Goal: Task Accomplishment & Management: Complete application form

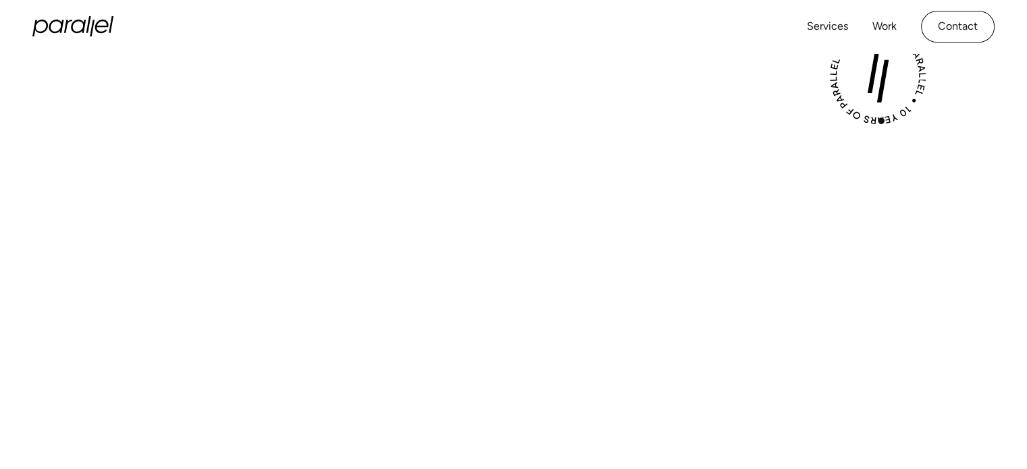
scroll to position [348, 0]
click at [506, 109] on div "Play with Sound" at bounding box center [514, 340] width 918 height 516
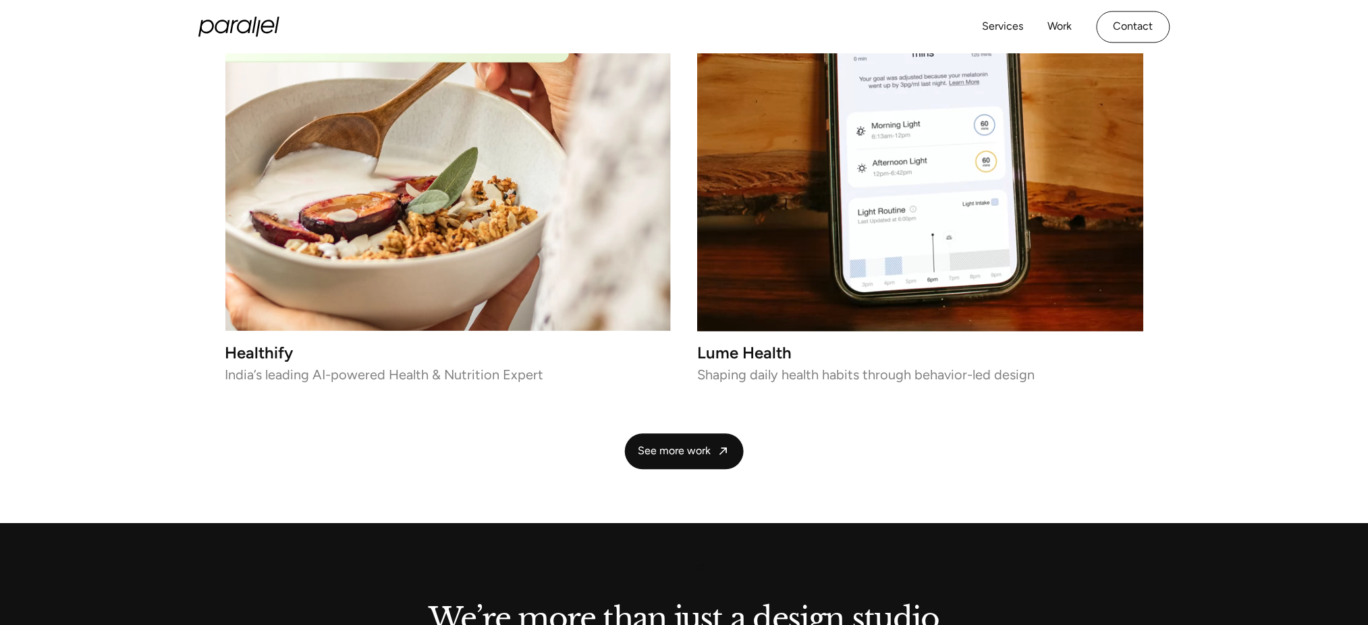
scroll to position [2898, 0]
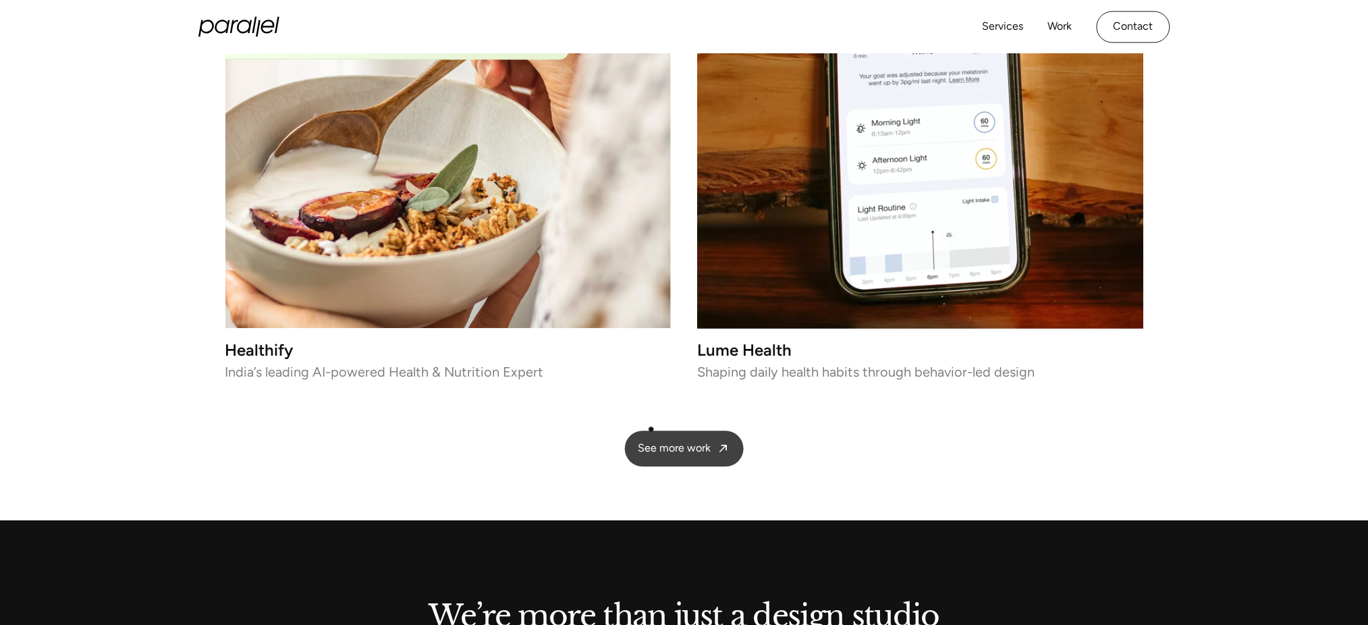
click at [598, 441] on span "See more work" at bounding box center [675, 448] width 73 height 14
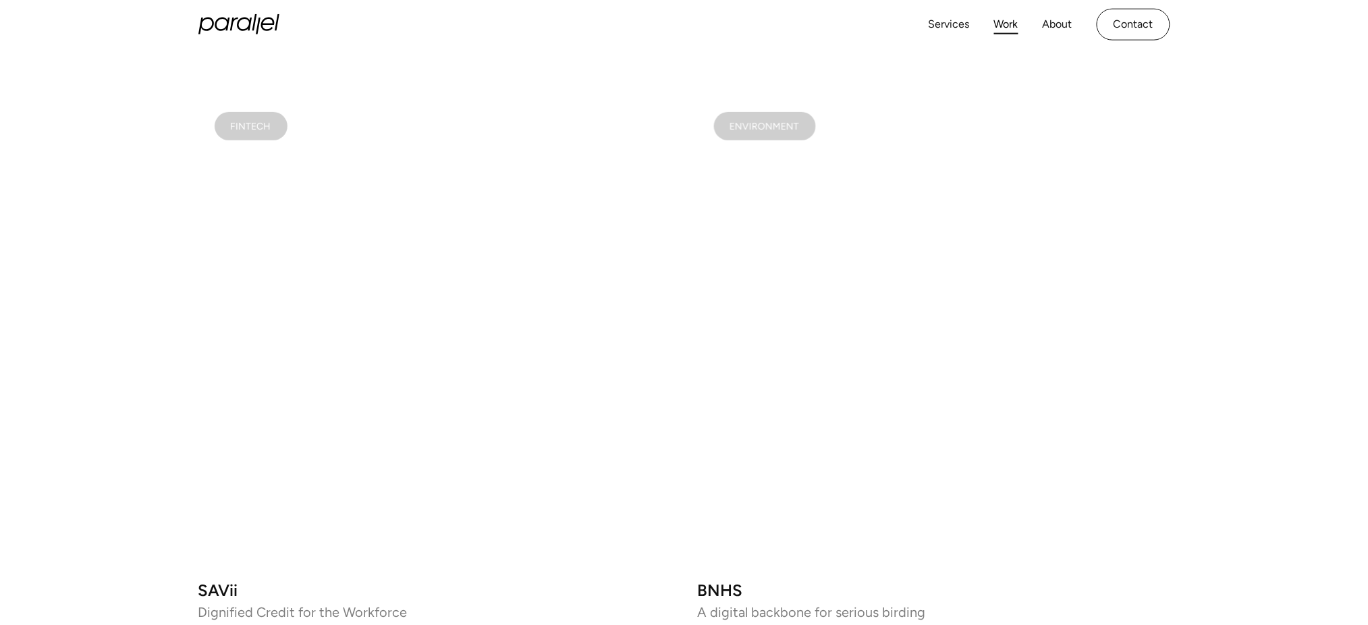
scroll to position [1983, 0]
click at [898, 423] on video at bounding box center [934, 337] width 473 height 473
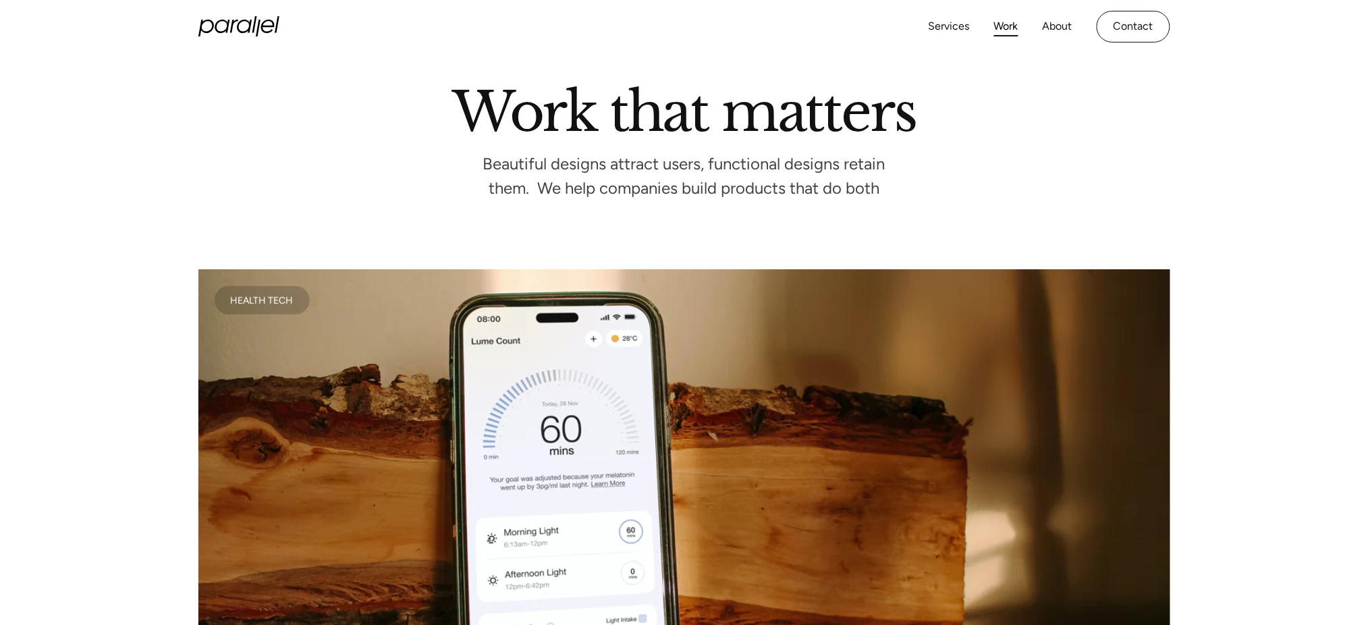
scroll to position [0, 0]
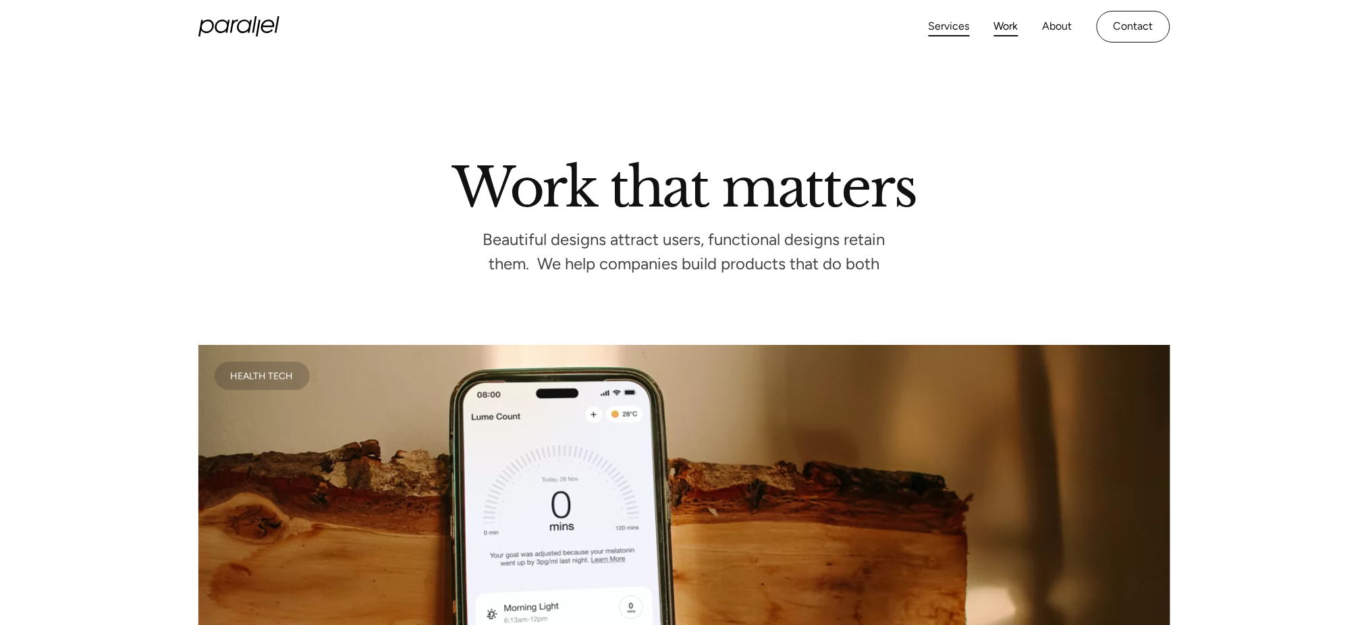
click at [950, 31] on link "Services" at bounding box center [949, 27] width 41 height 20
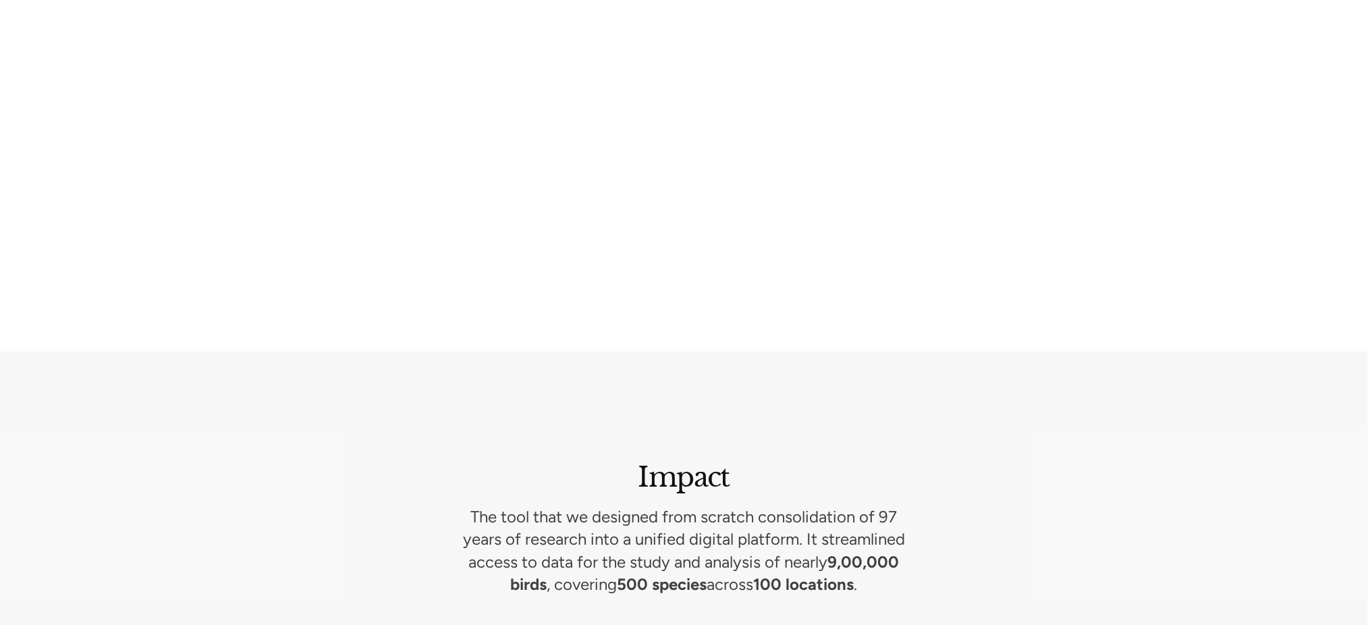
scroll to position [5805, 0]
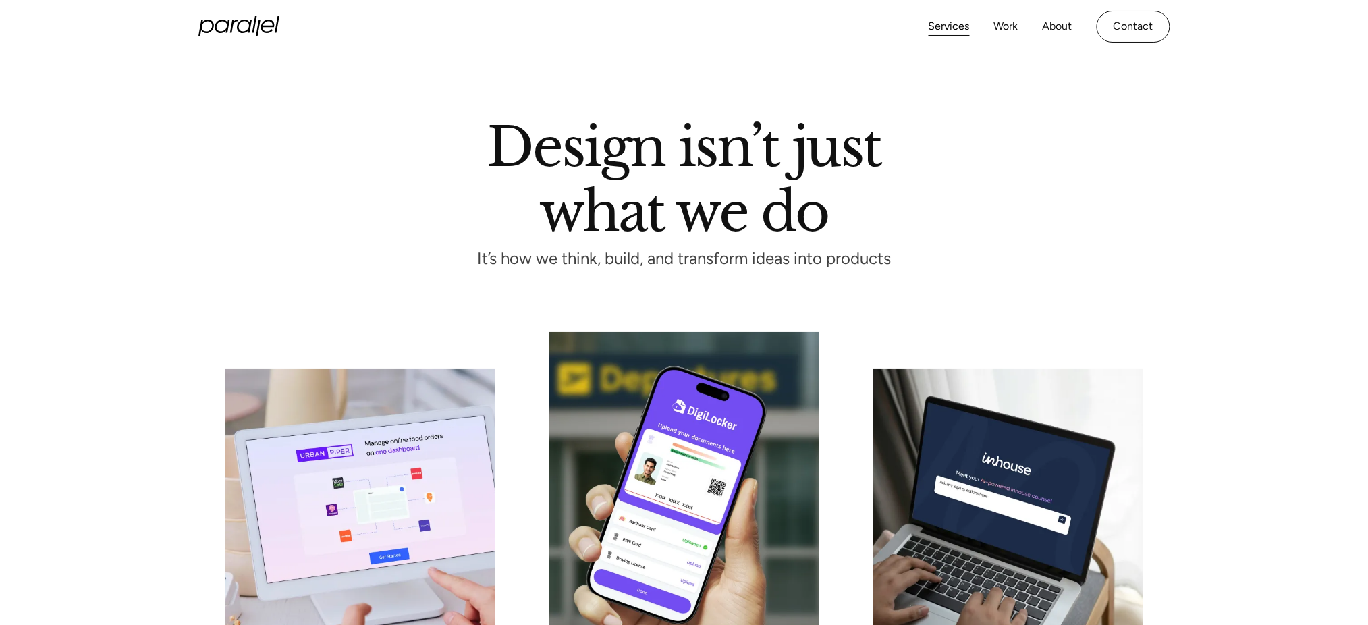
click at [1065, 25] on link "About" at bounding box center [1058, 27] width 30 height 20
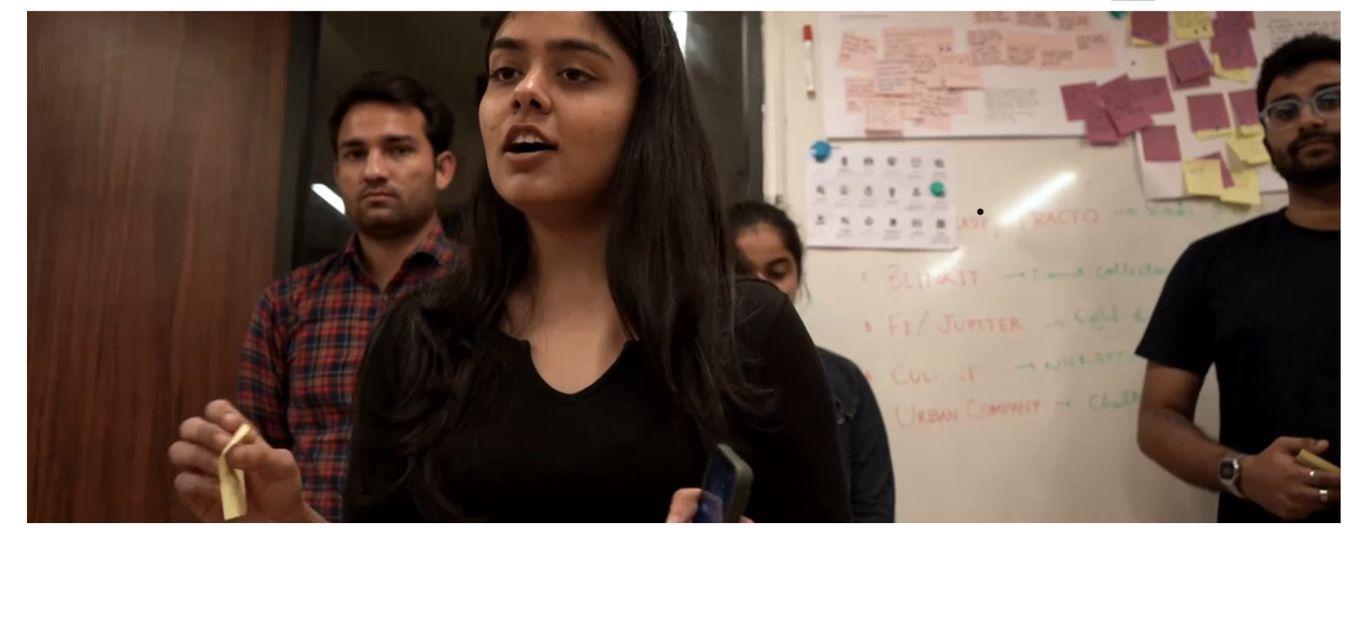
scroll to position [432, 0]
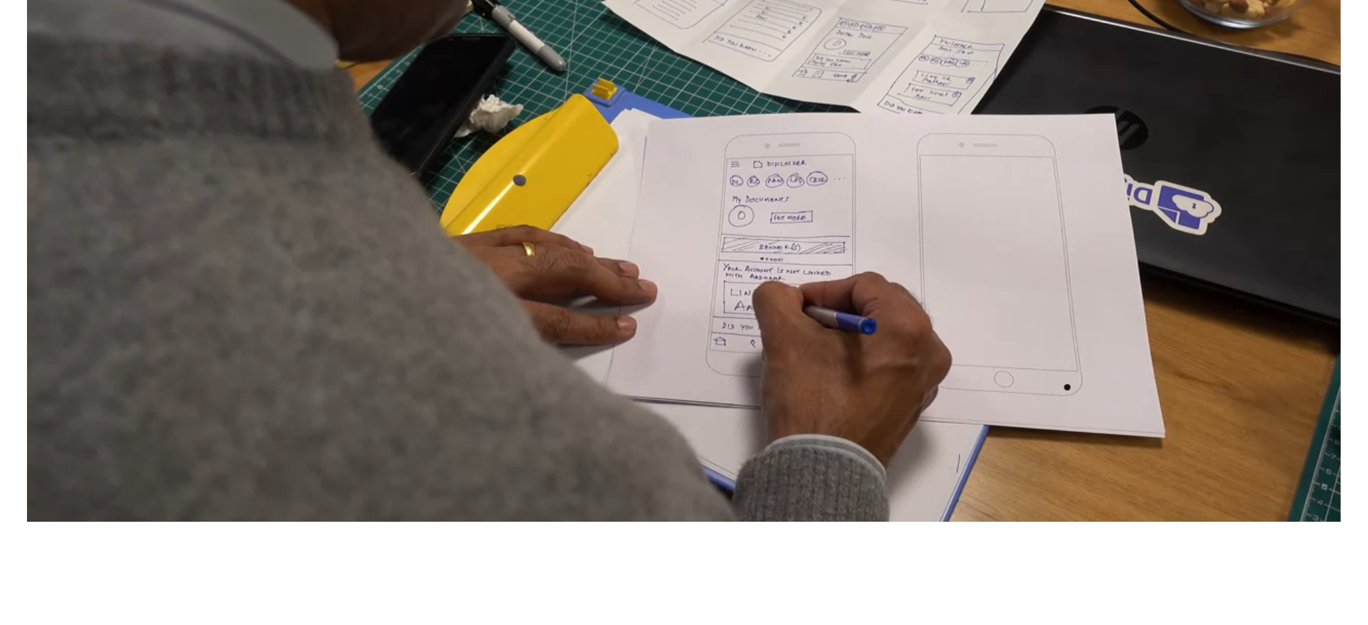
click at [1068, 387] on video at bounding box center [684, 252] width 1314 height 540
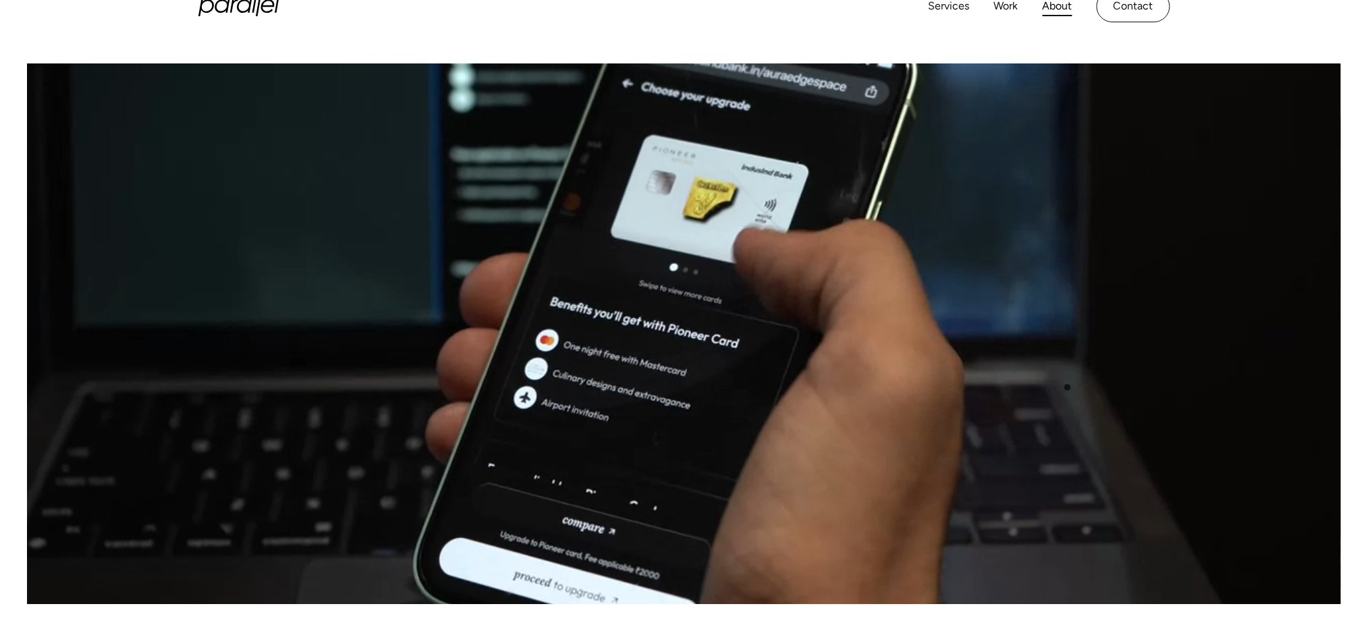
scroll to position [349, 0]
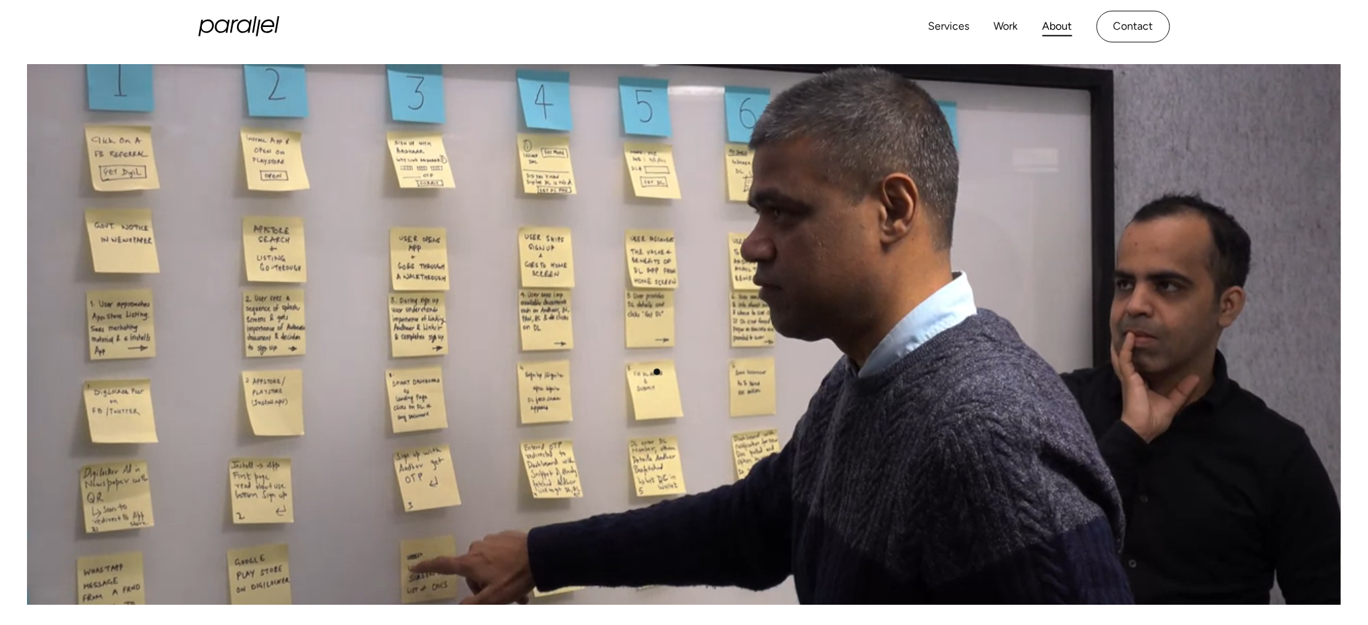
click at [657, 372] on video at bounding box center [684, 335] width 1314 height 540
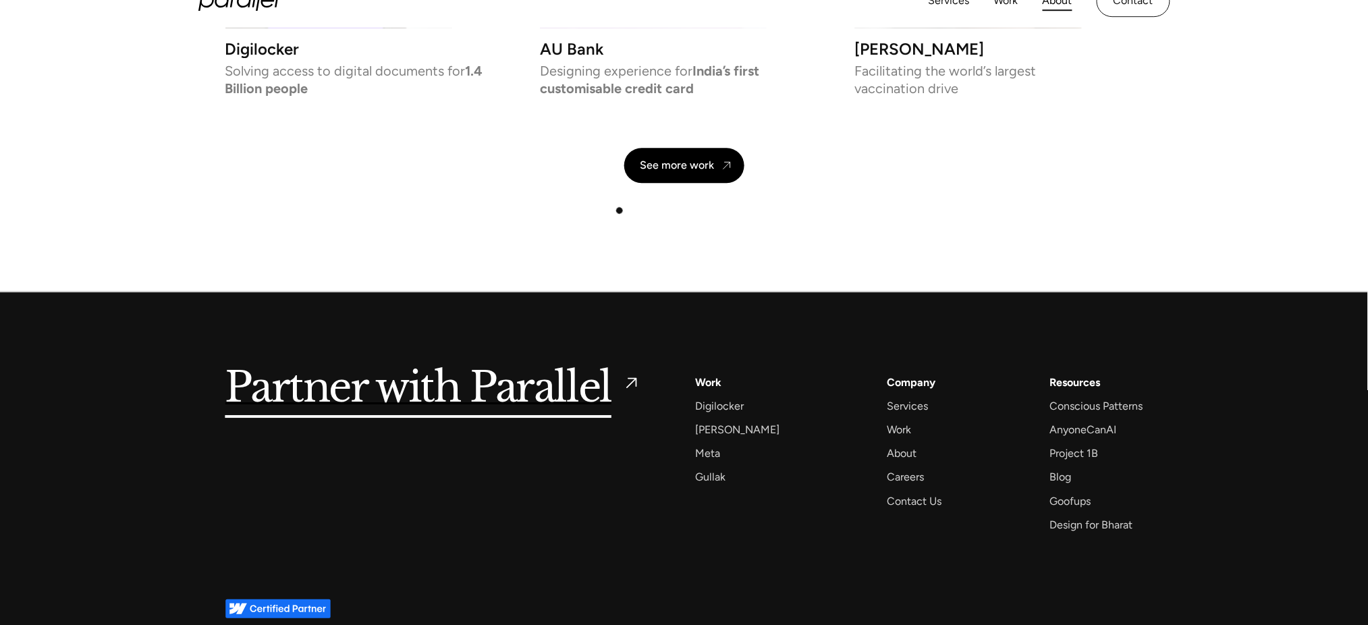
scroll to position [3211, 0]
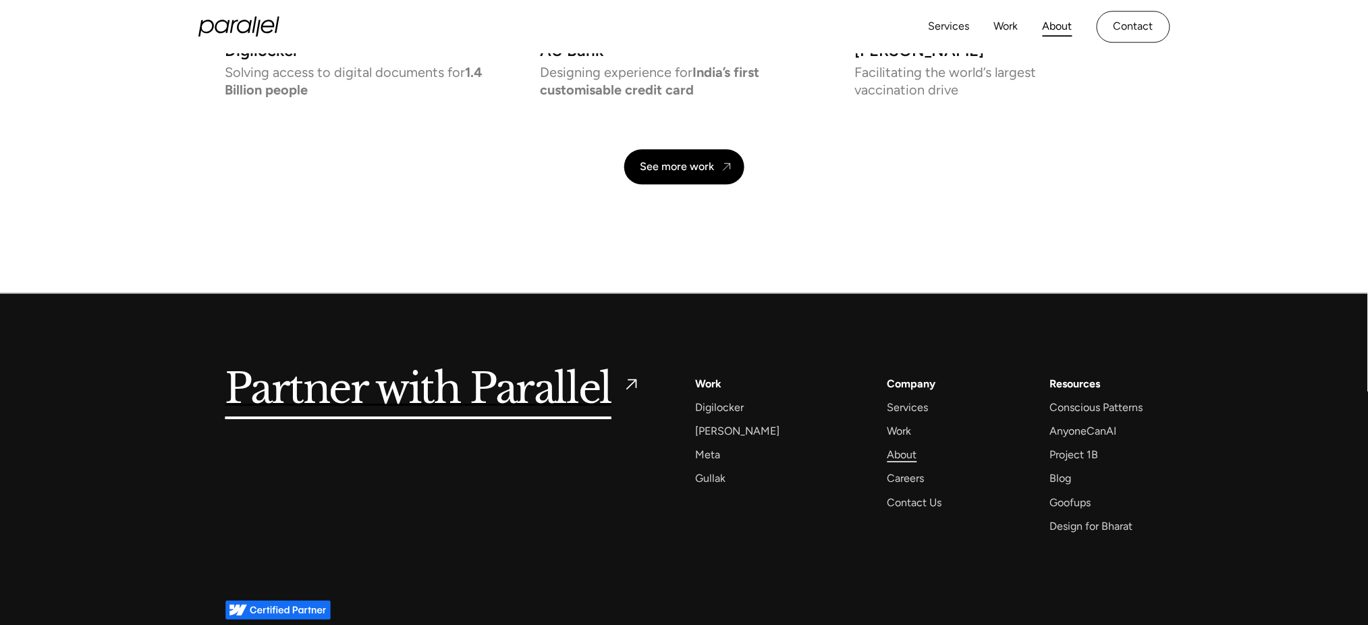
click at [888, 448] on div "About" at bounding box center [903, 455] width 30 height 18
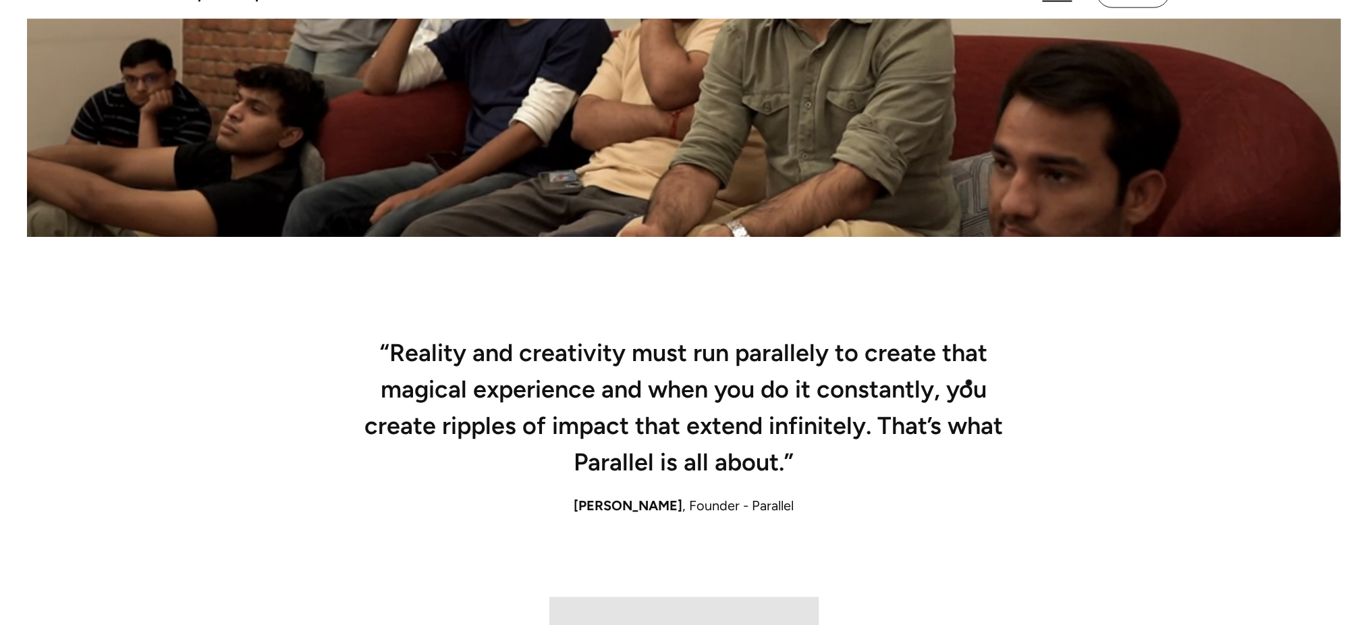
scroll to position [716, 0]
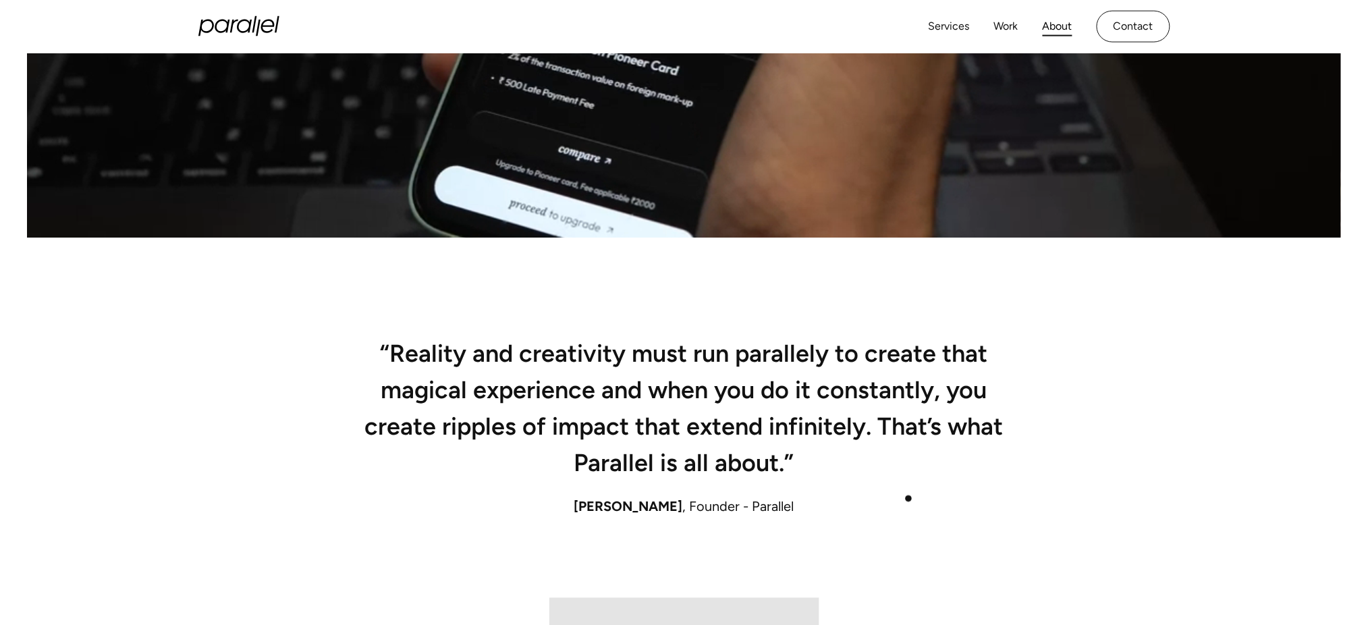
drag, startPoint x: 969, startPoint y: 383, endPoint x: 905, endPoint y: 507, distance: 140.1
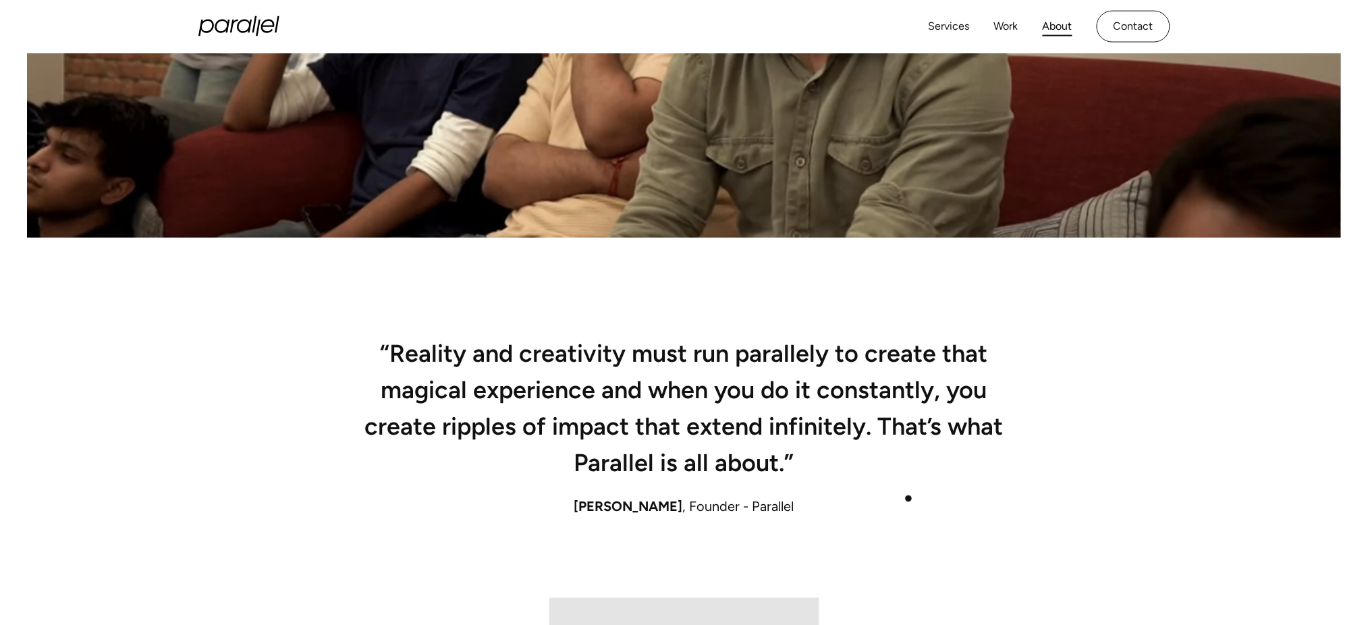
click at [905, 507] on div "Robin Dhanwani , Founder - Parallel" at bounding box center [684, 507] width 918 height 20
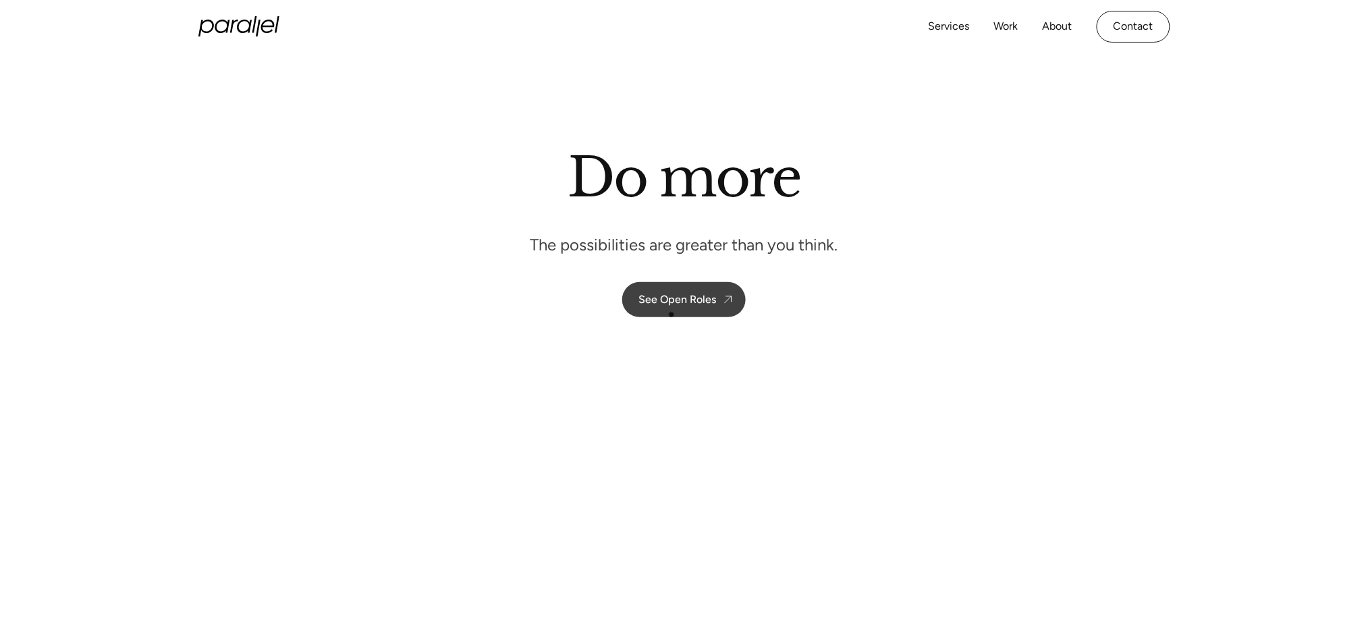
click at [672, 315] on link "See Open Roles" at bounding box center [684, 299] width 124 height 35
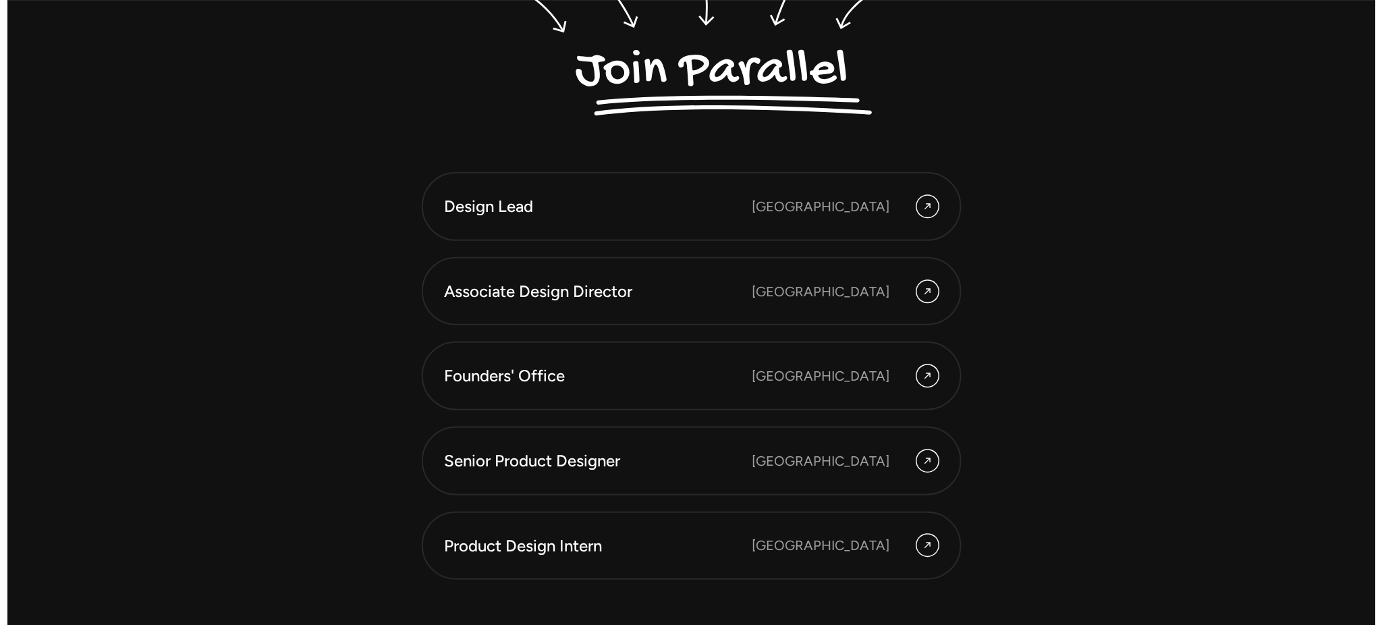
scroll to position [3860, 0]
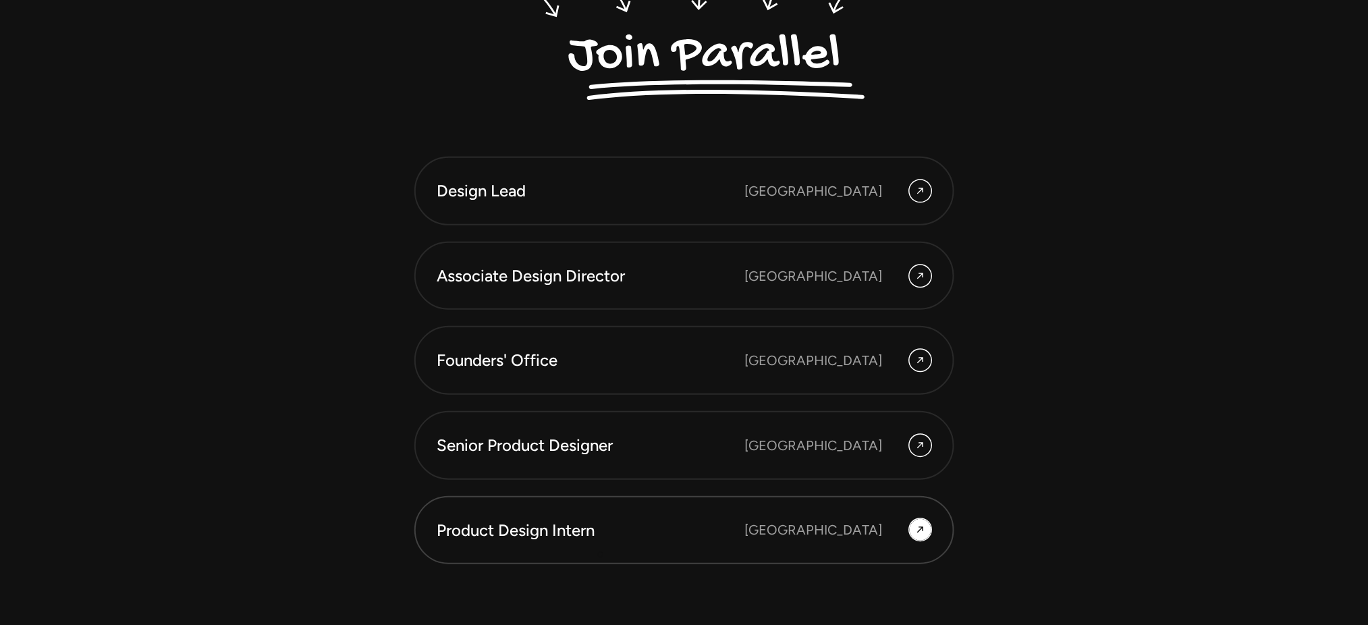
click at [601, 555] on link "Product Design Intern [GEOGRAPHIC_DATA]" at bounding box center [684, 530] width 540 height 69
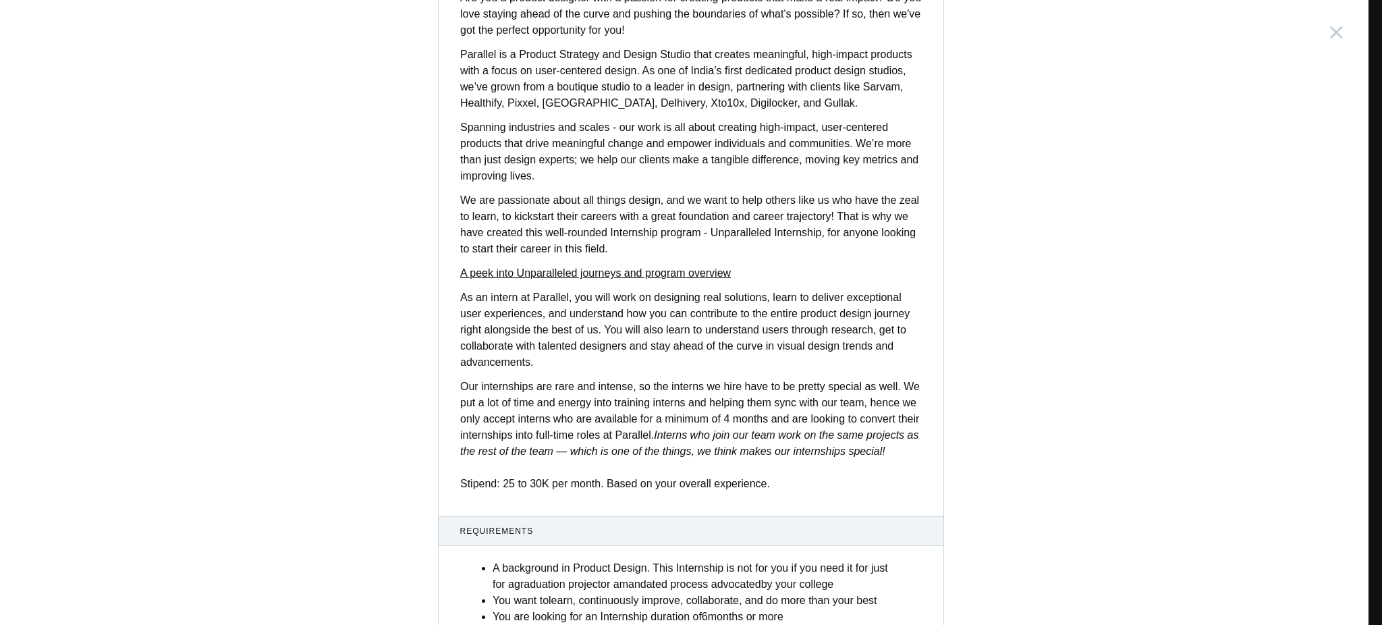
scroll to position [397, 0]
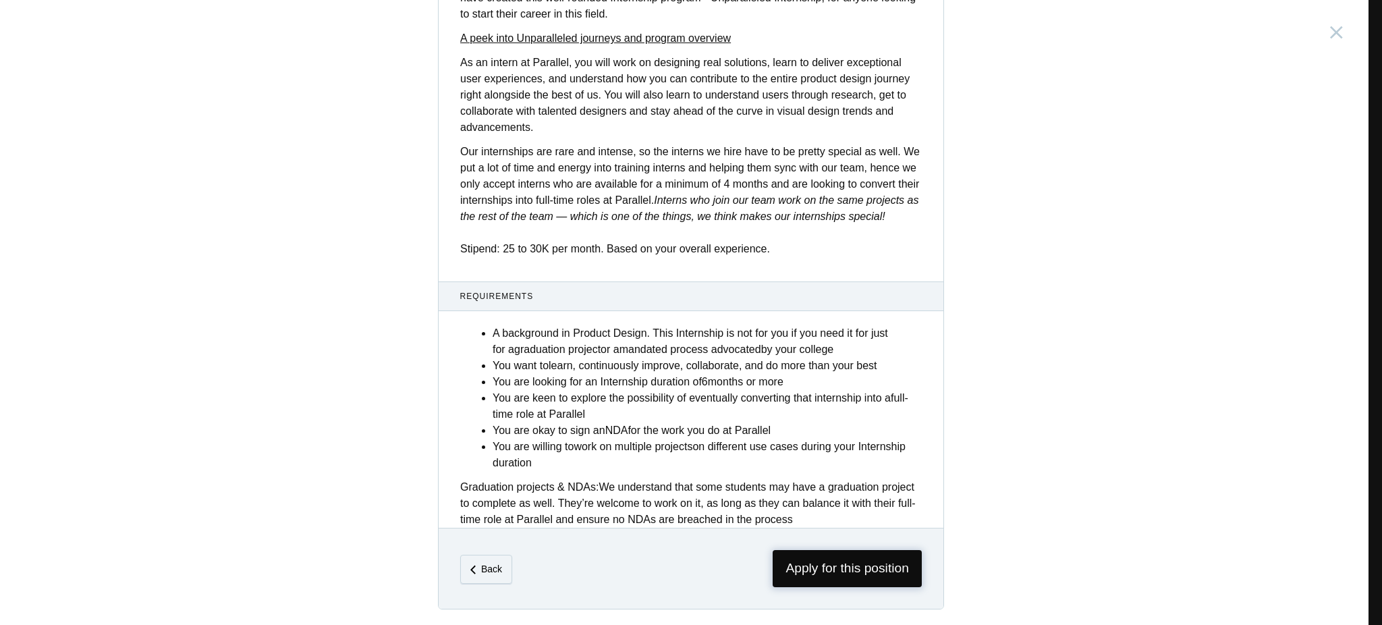
click at [911, 560] on span "Apply for this position" at bounding box center [847, 568] width 149 height 37
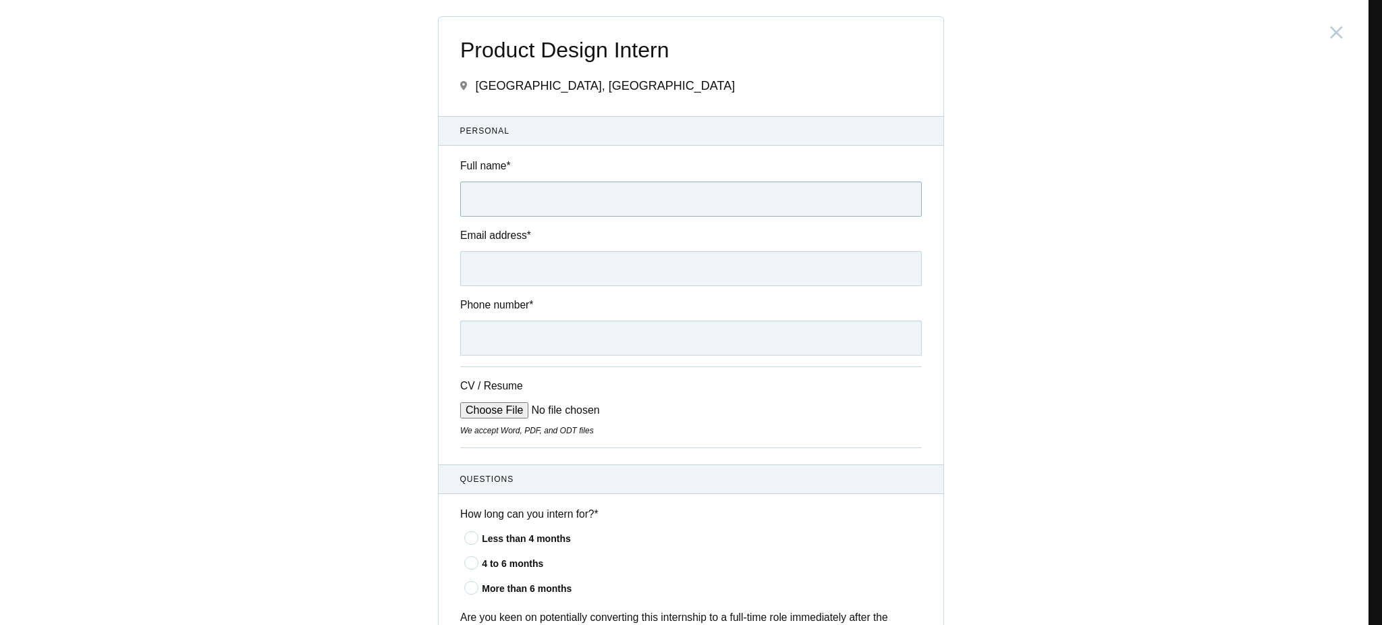
click at [603, 210] on input "Full name *" at bounding box center [691, 199] width 462 height 35
type input "[PERSON_NAME]"
type input "[EMAIL_ADDRESS][DOMAIN_NAME]"
click at [565, 335] on input "[PHONE_NUMBER]" at bounding box center [691, 338] width 462 height 35
type input "+"
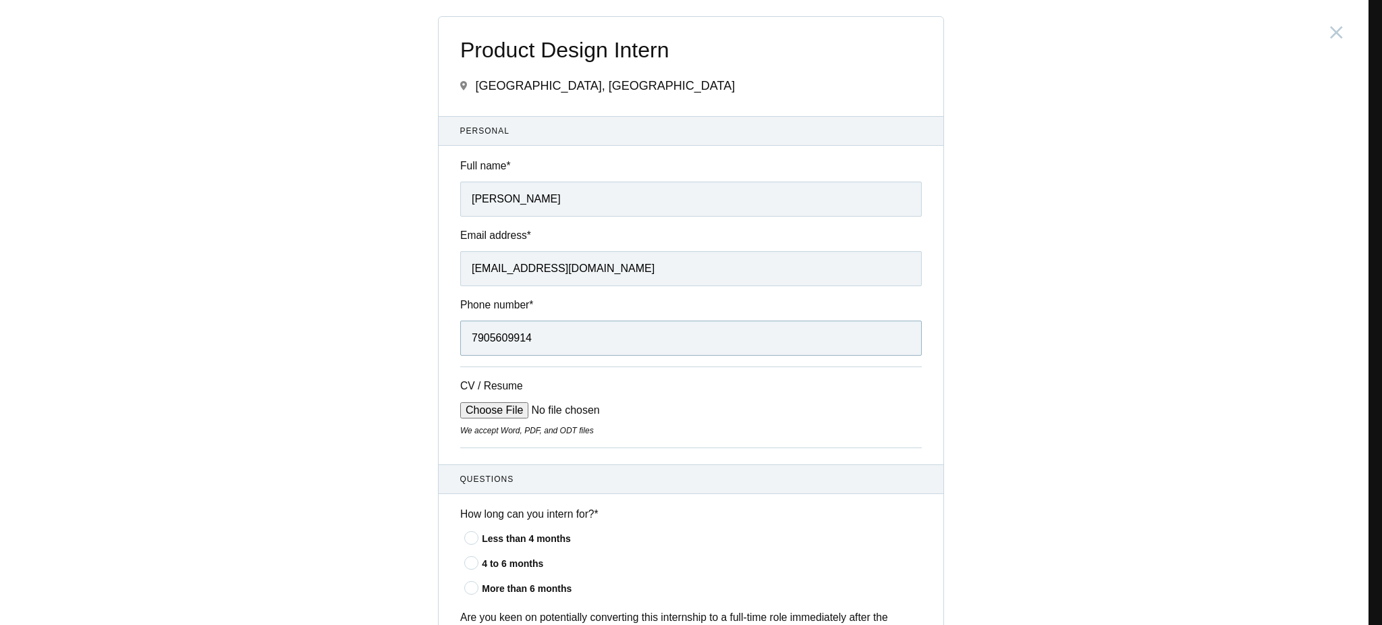
scroll to position [49, 0]
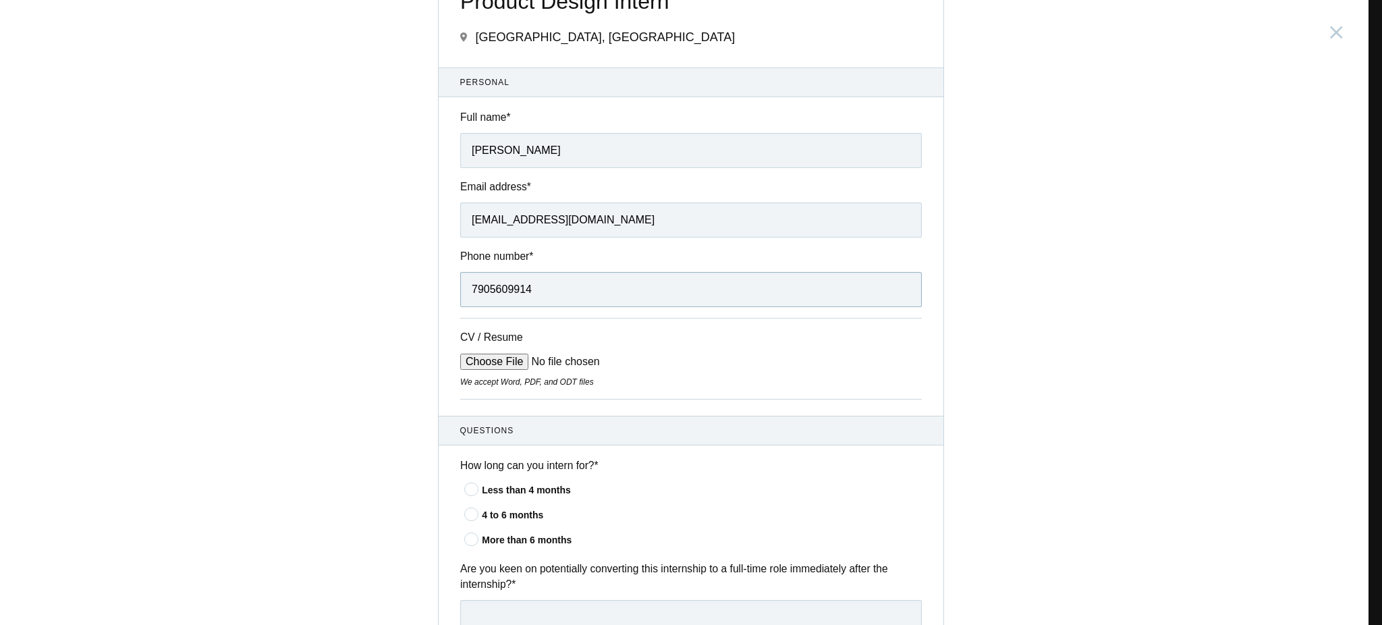
type input "7905609914"
click at [508, 512] on div "4 to 6 months" at bounding box center [702, 515] width 440 height 14
click at [0, 0] on input"] "4 to 6 months" at bounding box center [0, 0] width 0 height 0
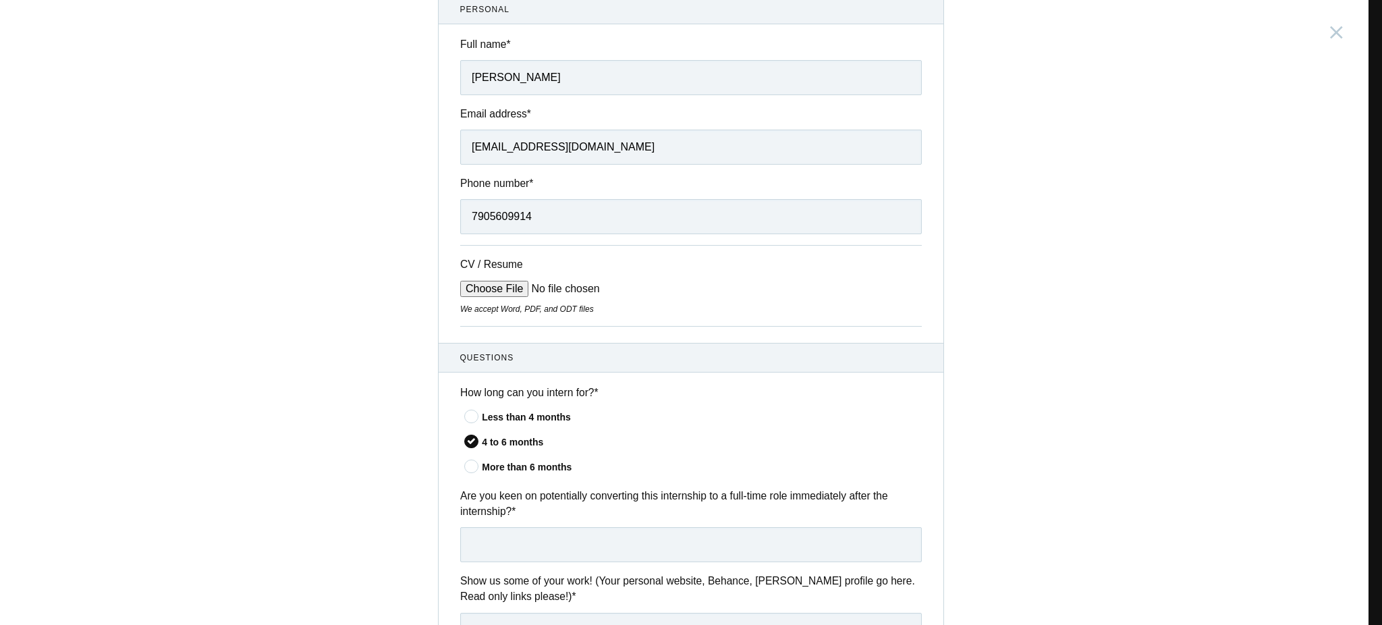
scroll to position [122, 0]
click at [505, 540] on input "text" at bounding box center [691, 544] width 462 height 35
type input "YES"
click at [474, 290] on input "CV / Resume" at bounding box center [562, 288] width 205 height 16
type input "C:\fakepath\[PERSON_NAME] uiux resume.pdf"
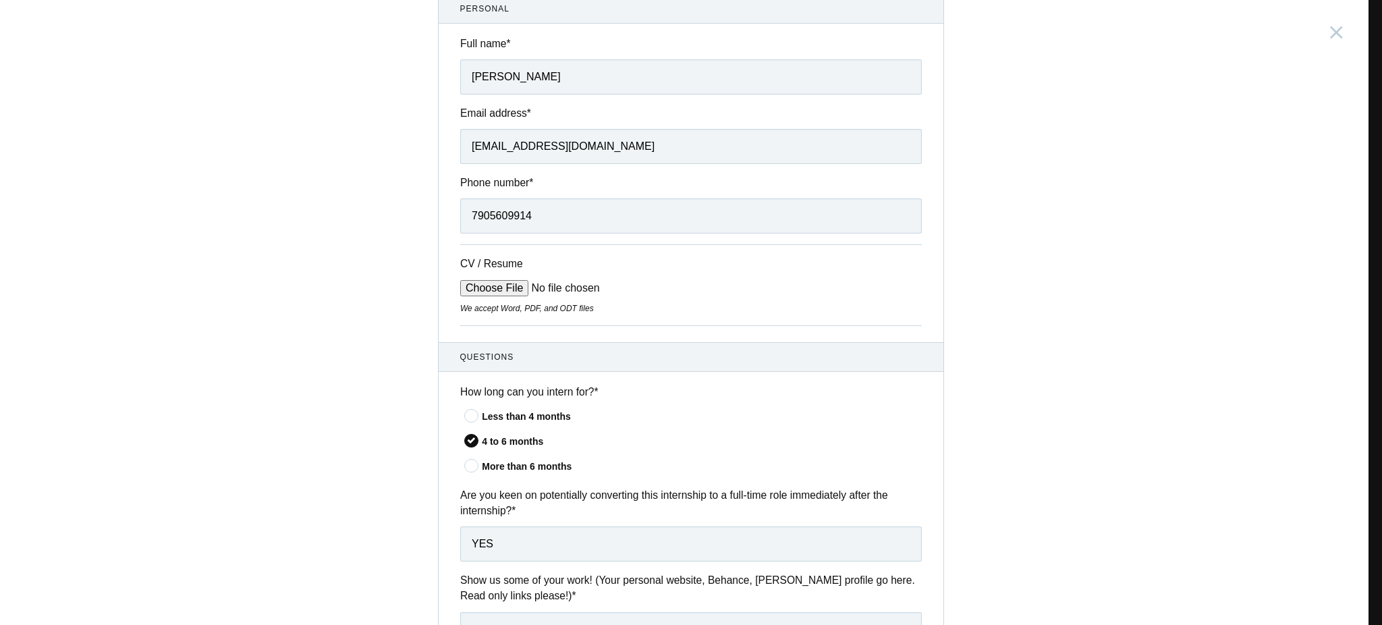
click at [500, 324] on div "CV / Resume We accept Word, PDF, and ODT files" at bounding box center [691, 284] width 462 height 81
click at [556, 289] on input "CV / Resume" at bounding box center [562, 288] width 205 height 16
click at [492, 292] on input "CV / Resume" at bounding box center [562, 288] width 205 height 16
type input "C:\fakepath\[PERSON_NAME] uiux resume.pdf"
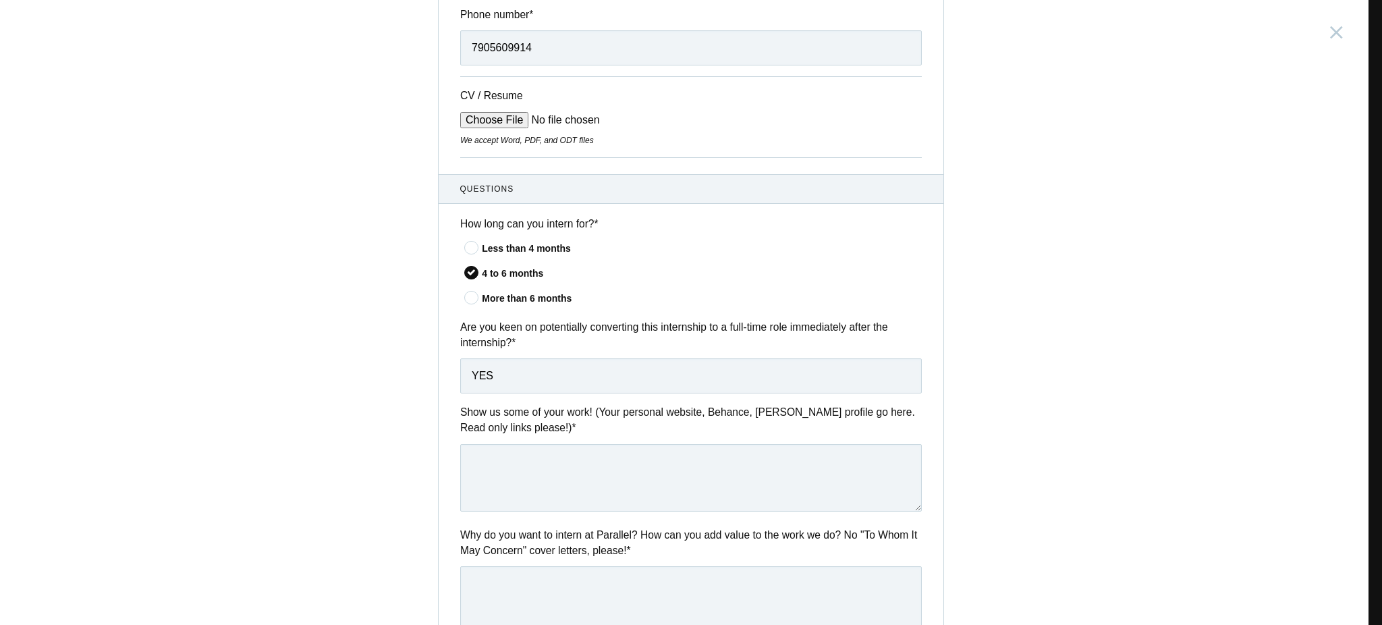
scroll to position [297, 0]
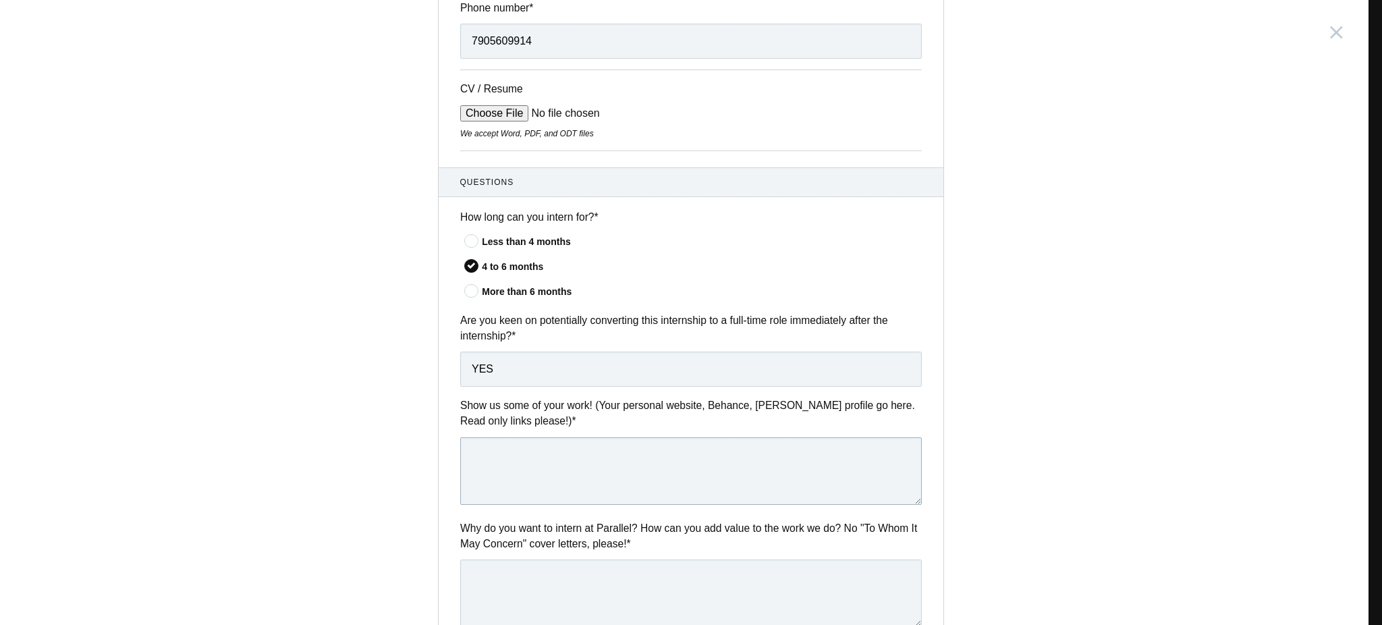
click at [641, 448] on textarea at bounding box center [691, 471] width 462 height 68
paste textarea "[URL][DOMAIN_NAME]"
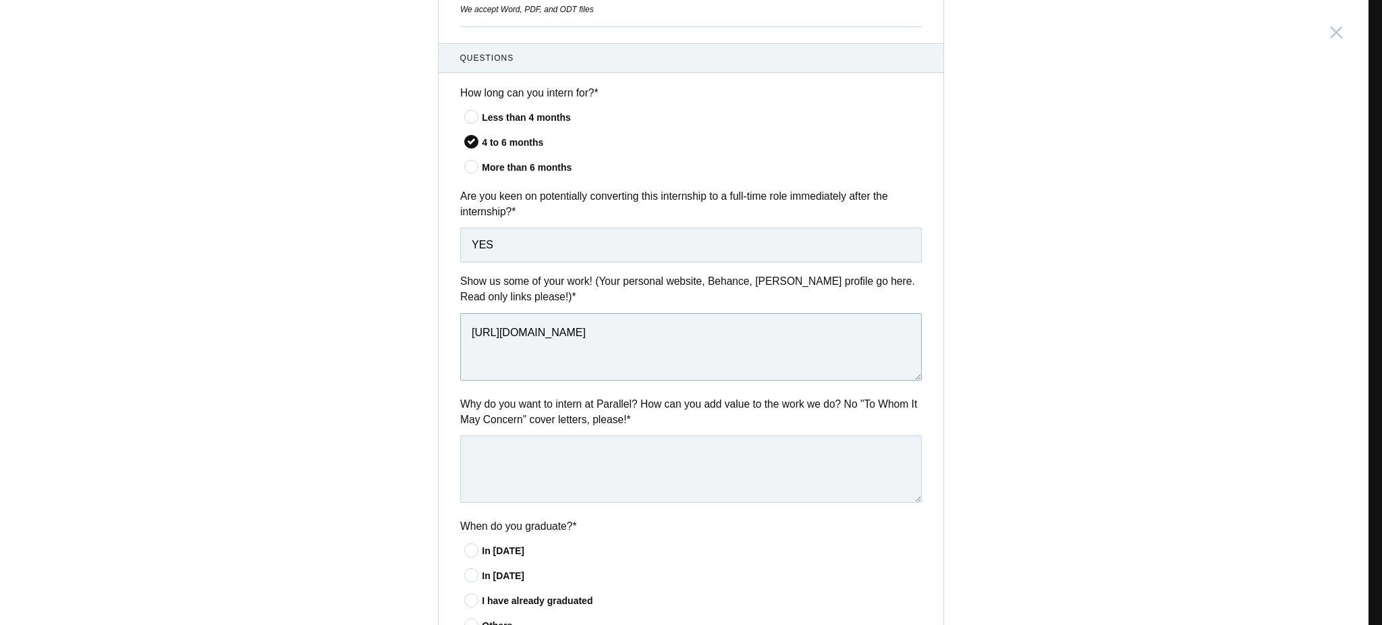
scroll to position [427, 0]
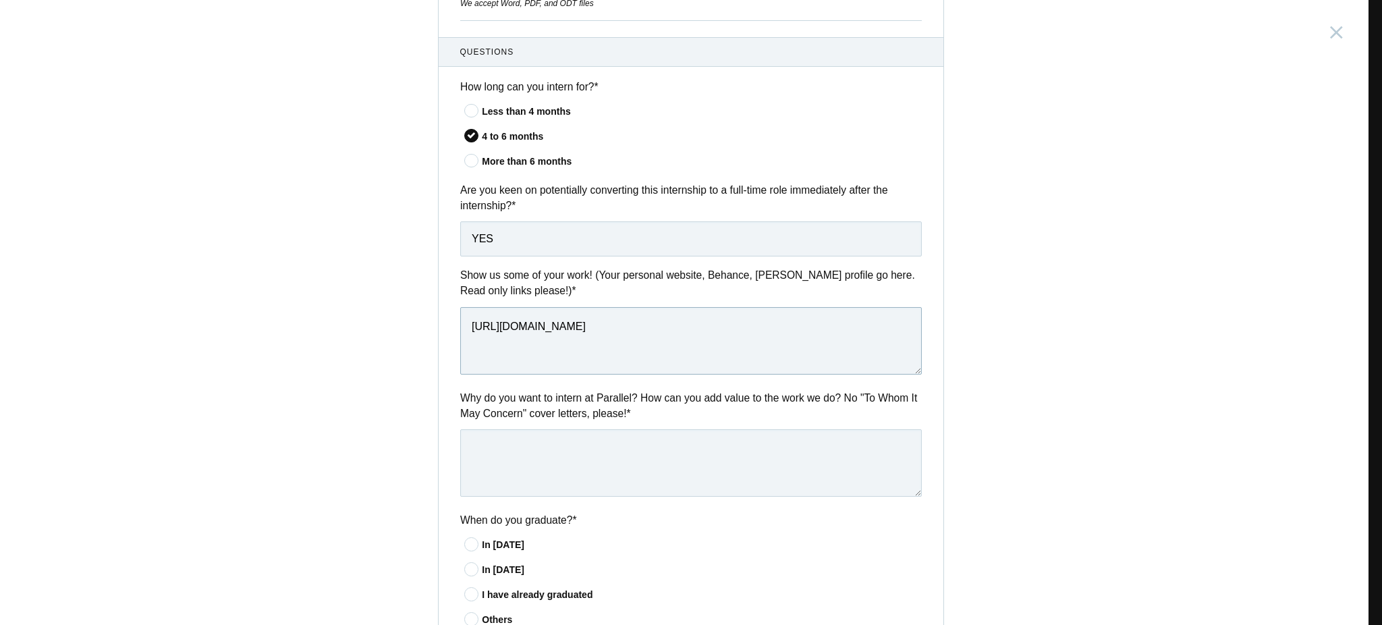
type textarea "[URL][DOMAIN_NAME]"
click at [498, 442] on textarea at bounding box center [691, 463] width 462 height 68
paste textarea "I want to intern as a UI/UX designer at Parallel because it offers the opportun…"
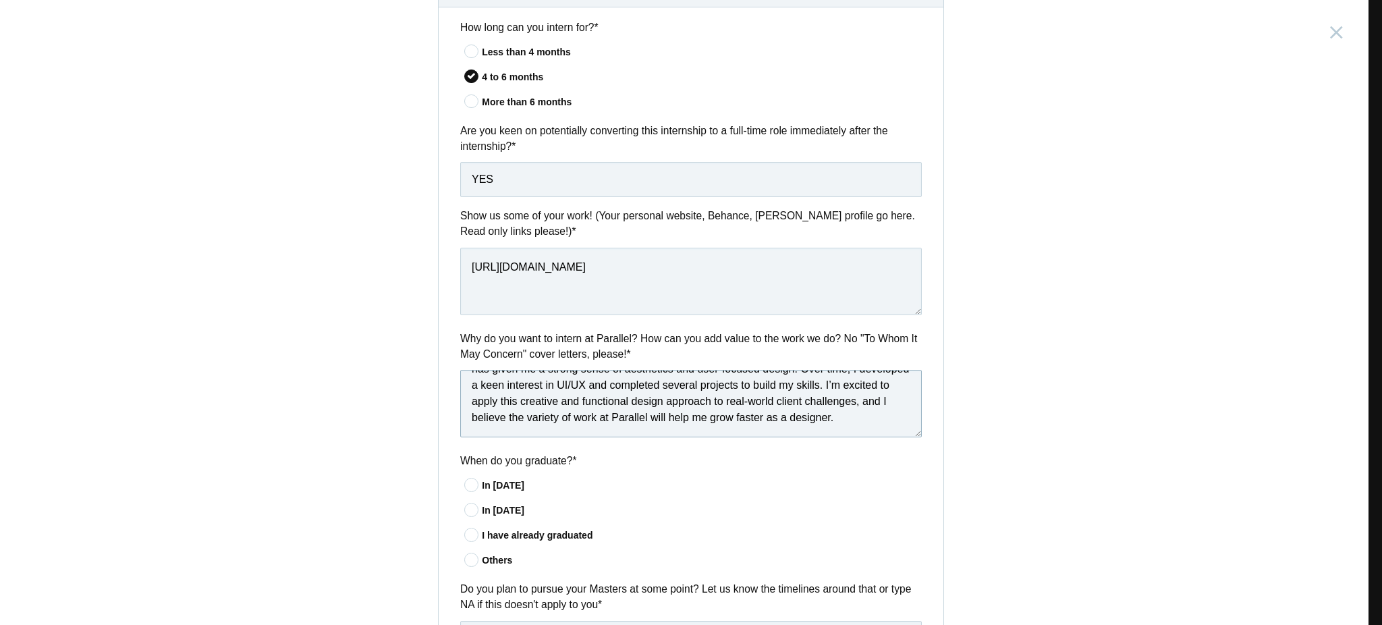
scroll to position [488, 0]
type textarea "I want to intern as a UI/UX designer at Parallel because it offers the opportun…"
click at [464, 535] on icon at bounding box center [472, 533] width 25 height 9
click at [0, 0] on input"] "I have already graduated" at bounding box center [0, 0] width 0 height 0
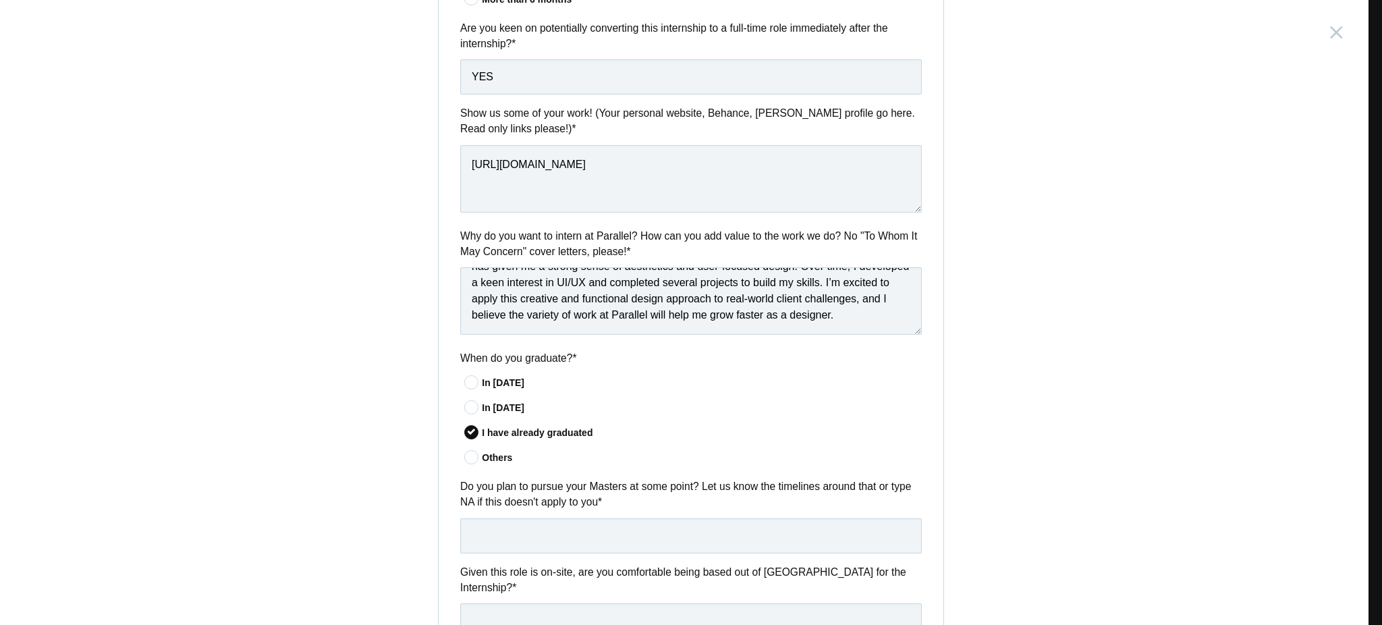
scroll to position [590, 0]
click at [464, 535] on input "text" at bounding box center [691, 535] width 462 height 35
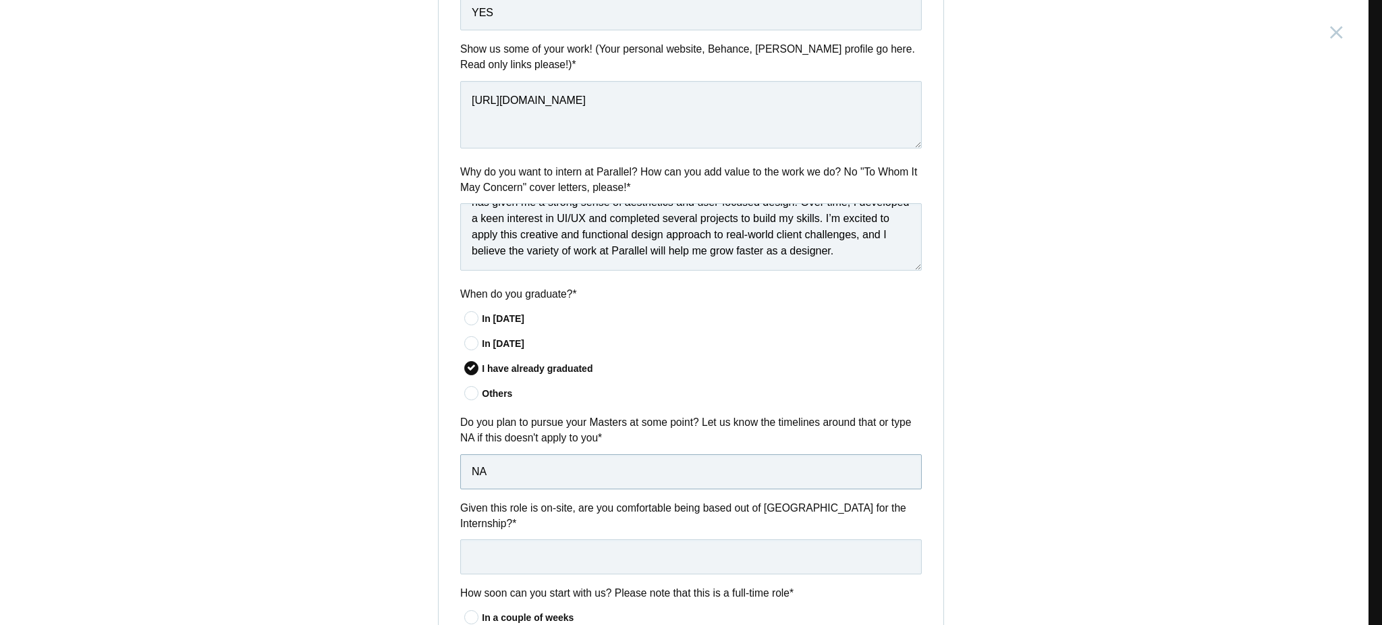
scroll to position [654, 0]
type input "NA"
click at [464, 539] on input "text" at bounding box center [691, 556] width 462 height 35
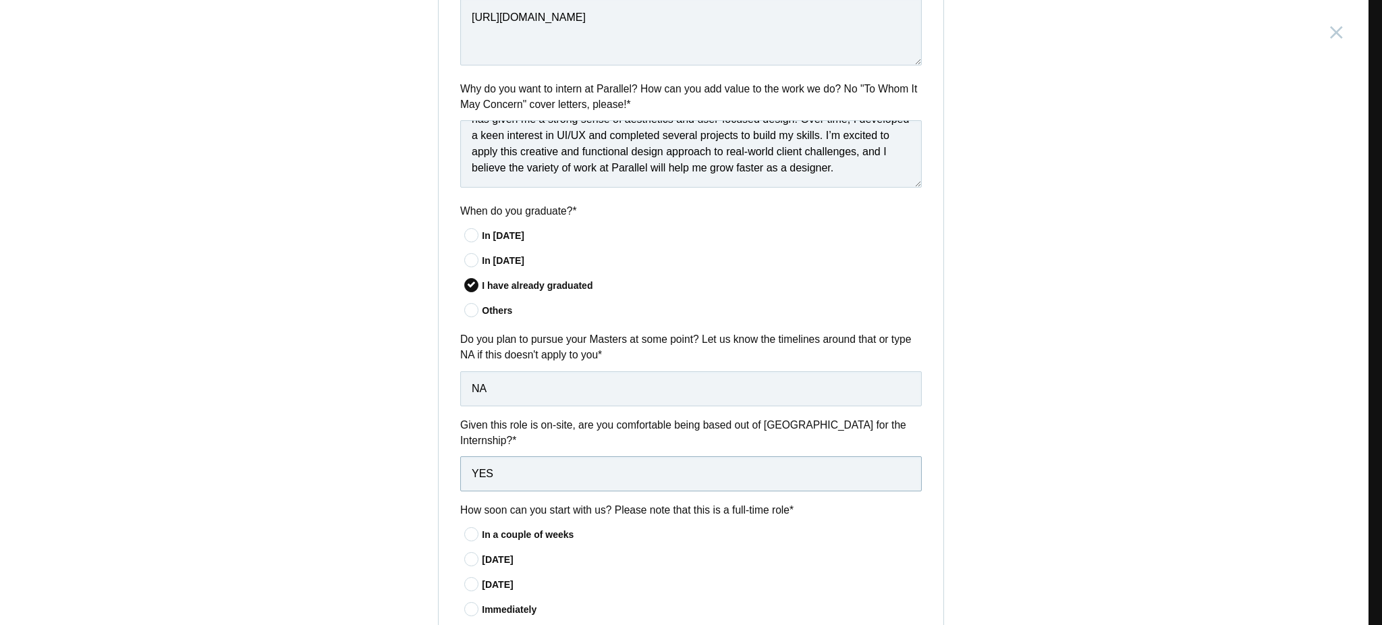
scroll to position [744, 0]
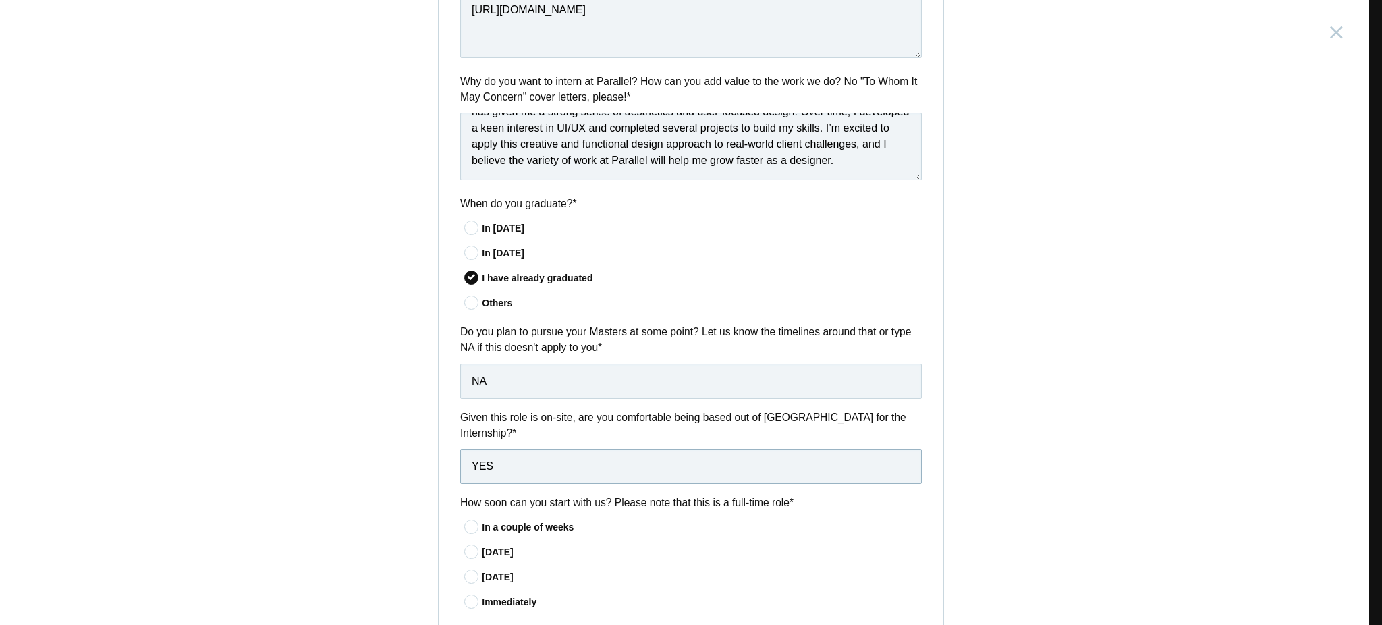
type input "YES"
click at [469, 522] on icon at bounding box center [472, 526] width 25 height 9
click at [0, 0] on input"] "In a couple of weeks" at bounding box center [0, 0] width 0 height 0
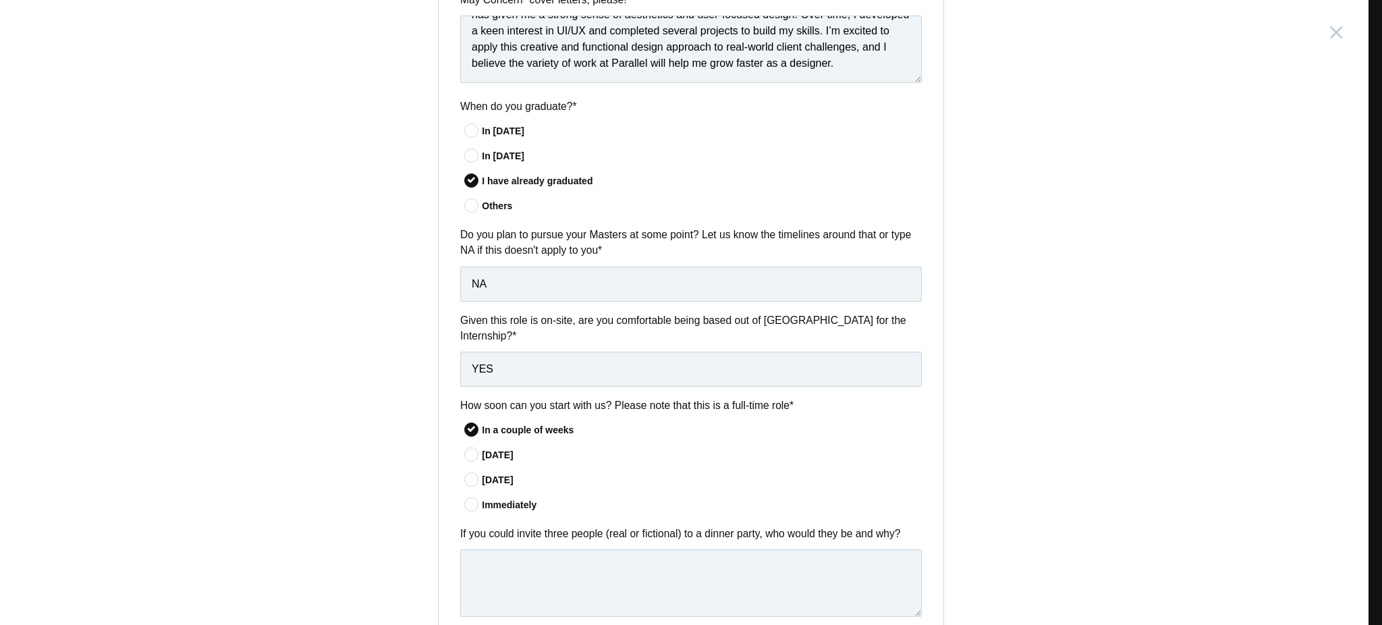
scroll to position [864, 0]
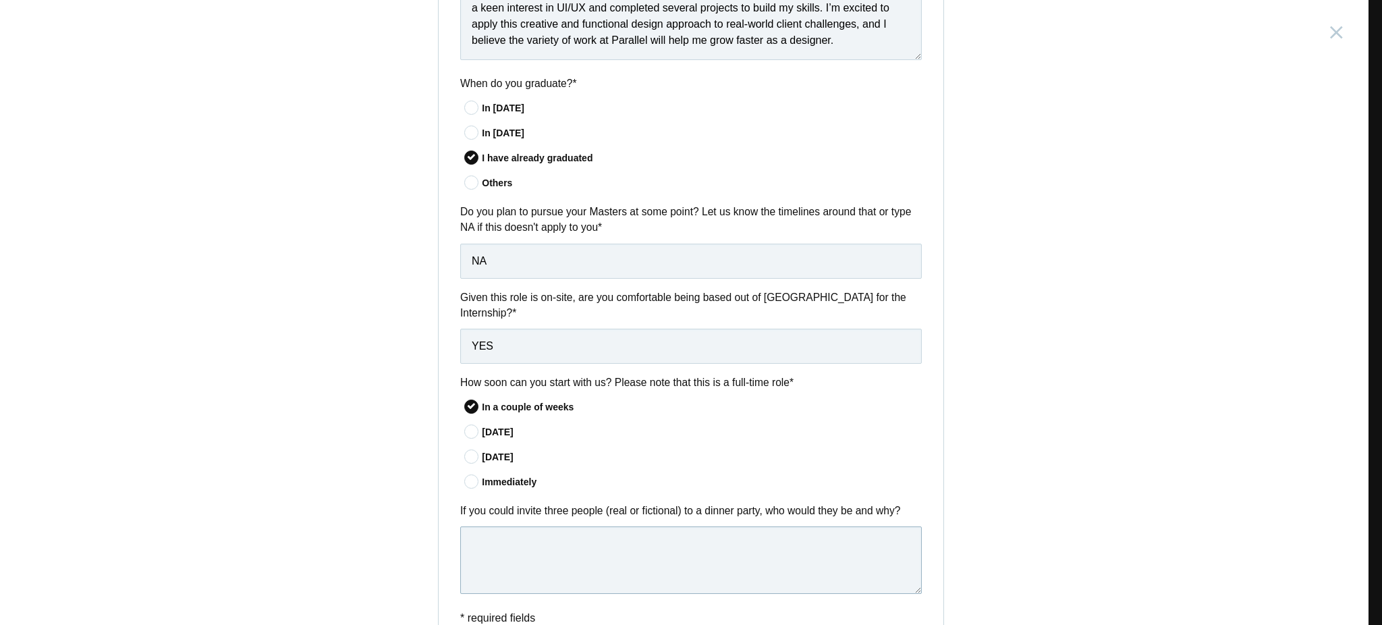
click at [621, 530] on textarea at bounding box center [691, 561] width 462 height 68
paste textarea ""I would invite: [PERSON_NAME] – Known as the ‘Father of AI,’ he coined the ter…"
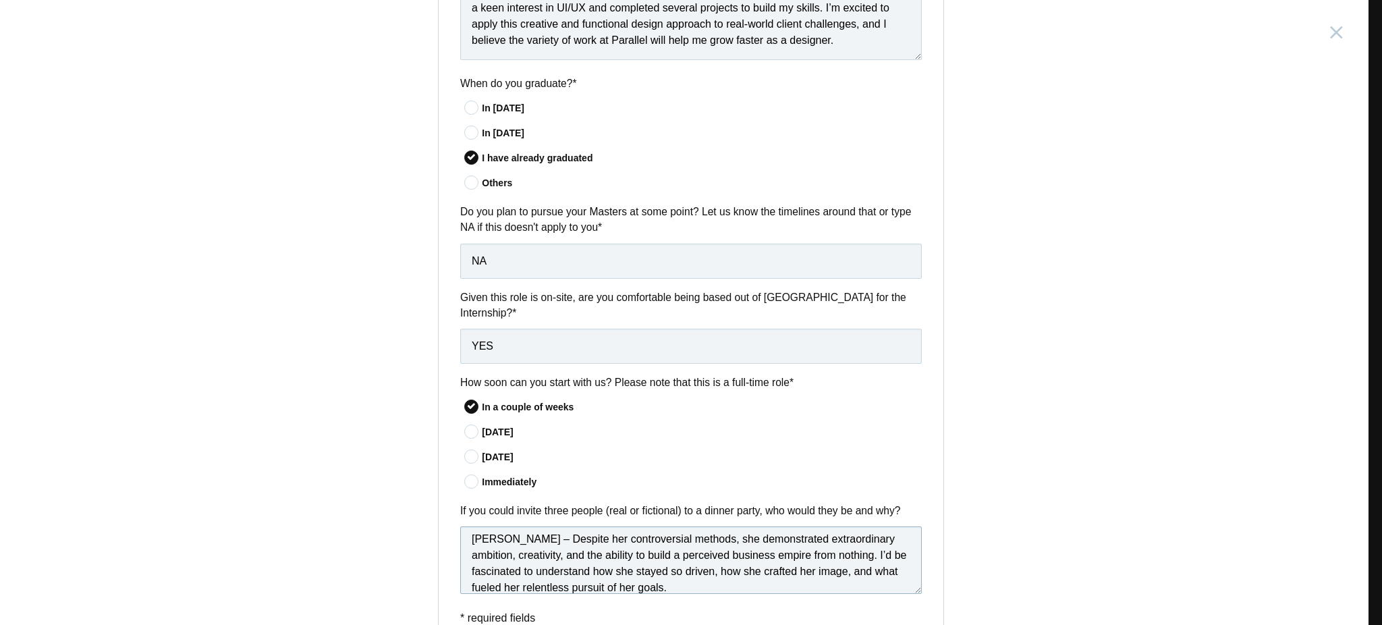
scroll to position [125, 0]
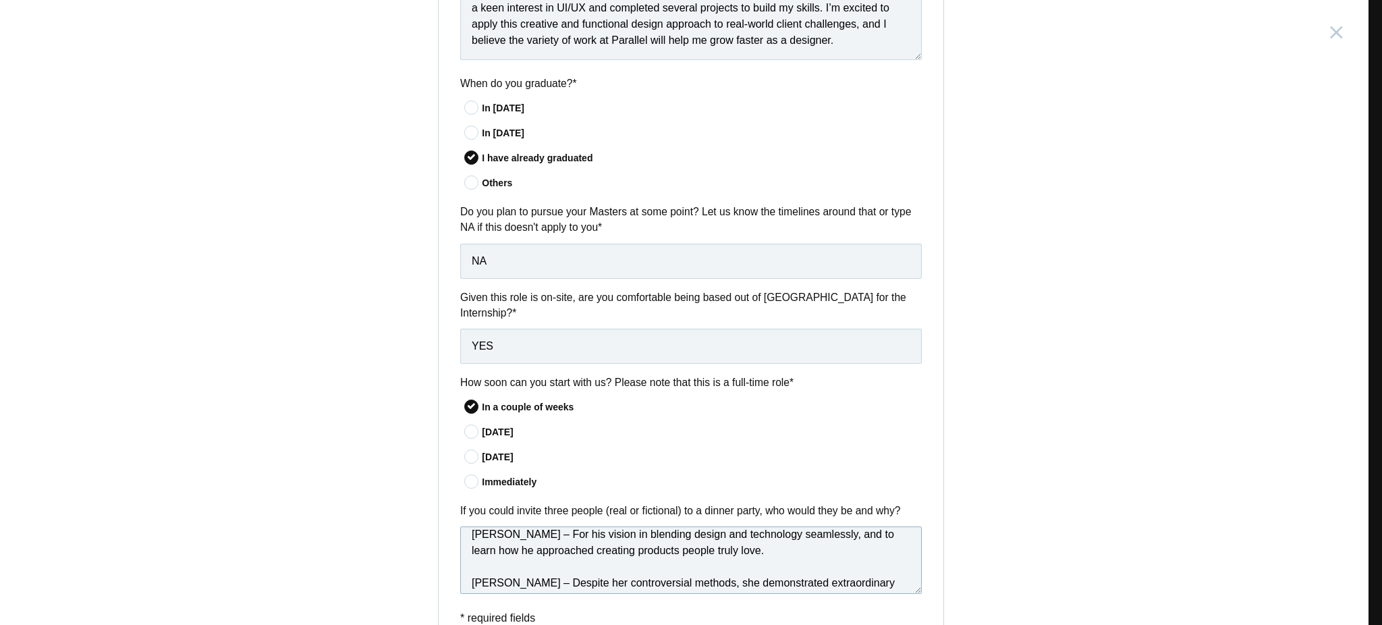
click at [467, 568] on textarea ""I would invite: [PERSON_NAME] – Known as the ‘Father of AI,’ he coined the ter…" at bounding box center [691, 561] width 462 height 68
click at [464, 567] on textarea ""I would invite: [PERSON_NAME] – Known as the ‘Father of AI,’ he coined the ter…" at bounding box center [691, 561] width 462 height 68
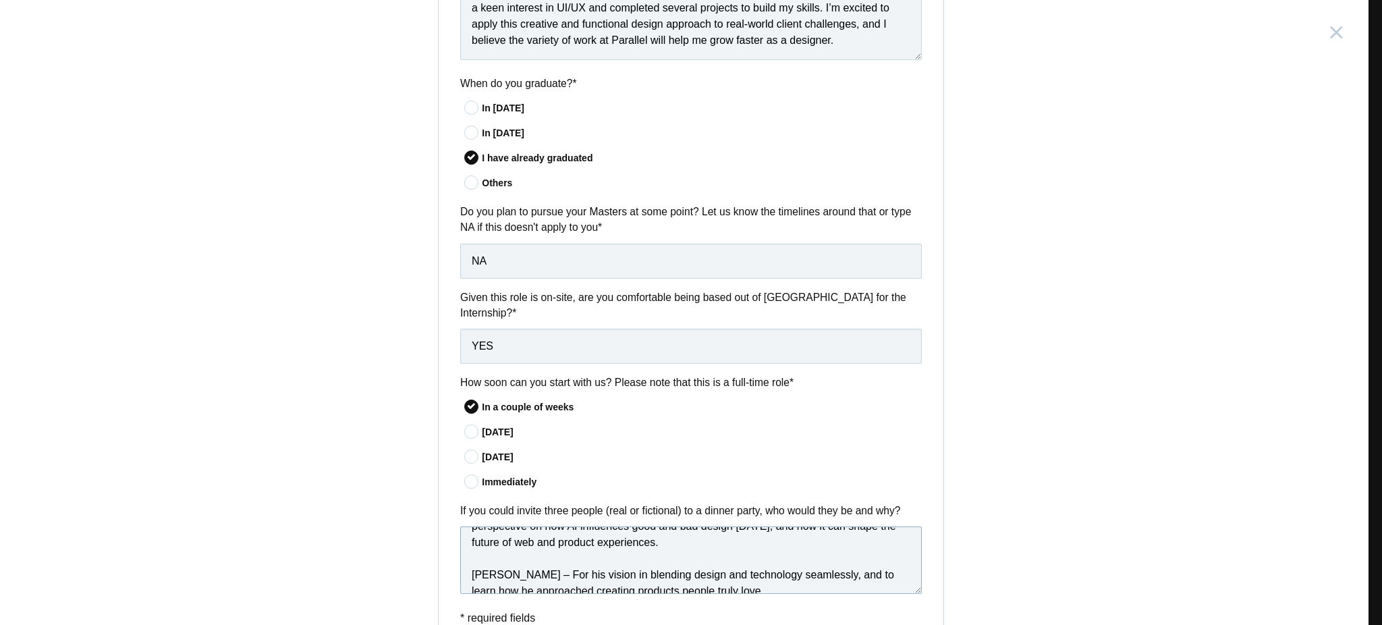
scroll to position [82, 0]
click at [464, 567] on textarea ""I would invite: [PERSON_NAME] – Known as the ‘Father of AI,’ he coined the ter…" at bounding box center [691, 561] width 462 height 68
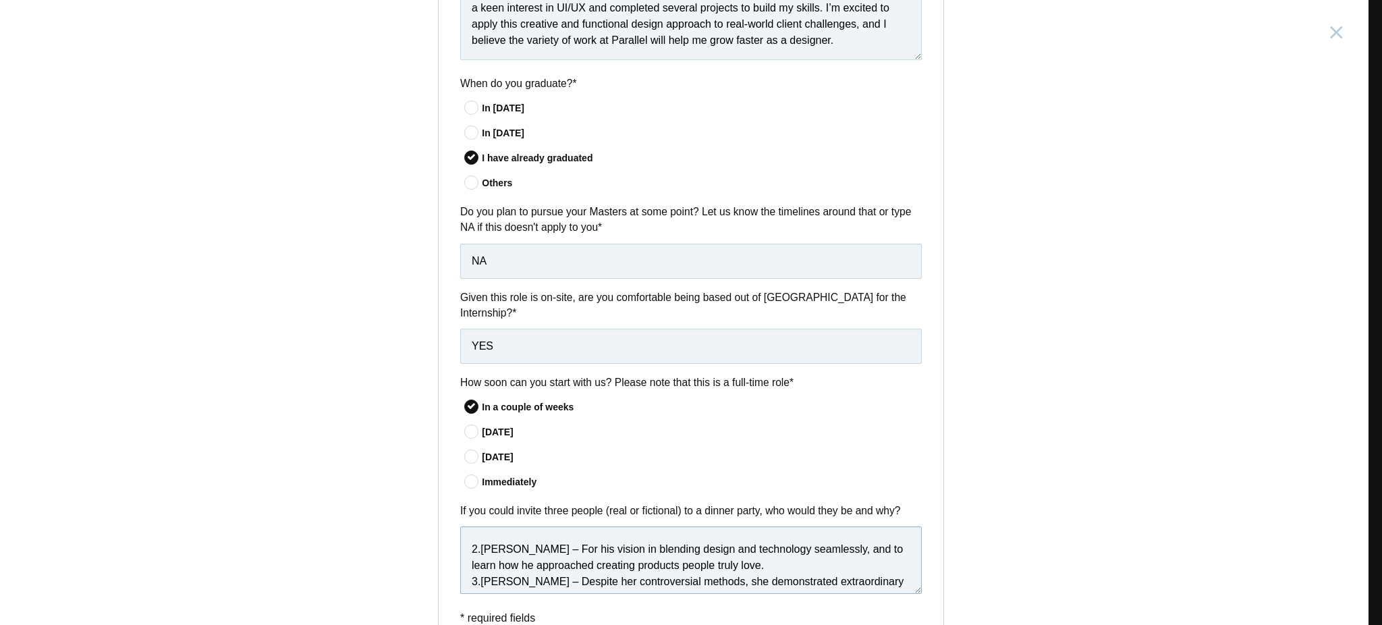
scroll to position [111, 0]
click at [732, 554] on textarea ""I would invite: [PERSON_NAME] – Known as the ‘Father of AI,’ he coined the ter…" at bounding box center [691, 561] width 462 height 68
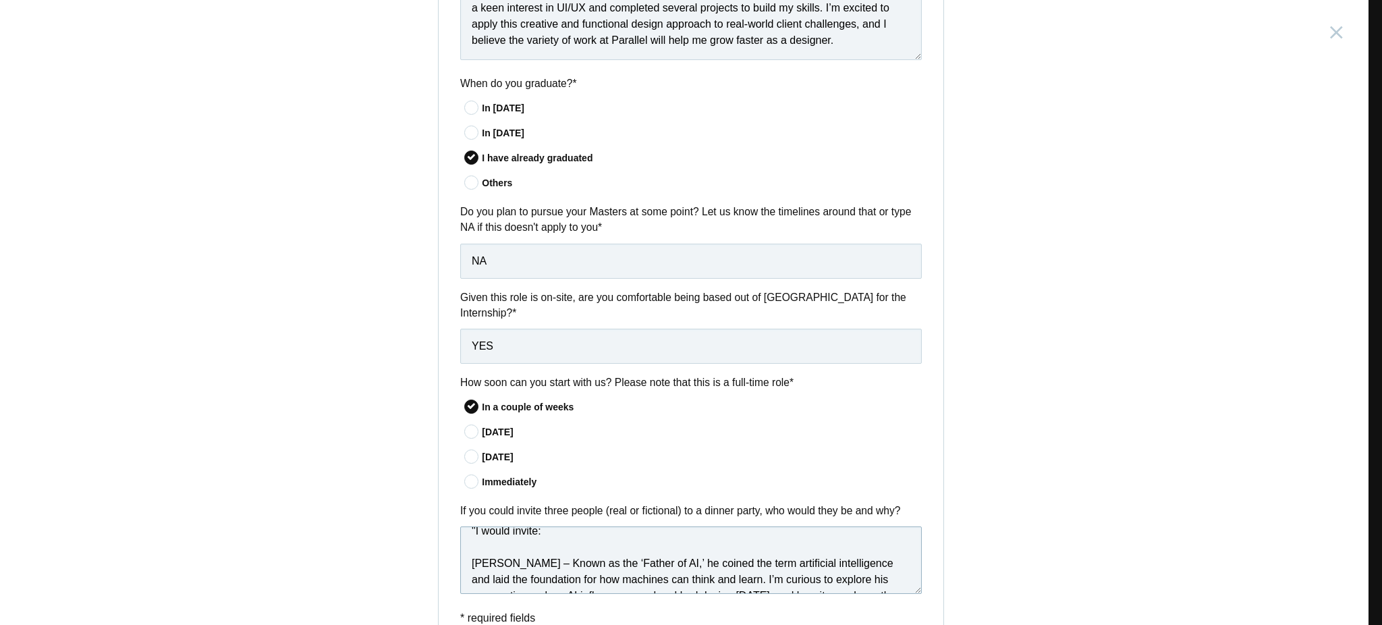
click at [463, 546] on textarea ""I would invite: [PERSON_NAME] – Known as the ‘Father of AI,’ he coined the ter…" at bounding box center [691, 561] width 462 height 68
click at [467, 527] on textarea ""I would invite: 1.[PERSON_NAME] – Known as the ‘Father of AI,’ he coined the t…" at bounding box center [691, 561] width 462 height 68
click at [465, 554] on textarea "I would invite: 1.[PERSON_NAME] – Known as the ‘Father of AI,’ he coined the te…" at bounding box center [691, 561] width 462 height 68
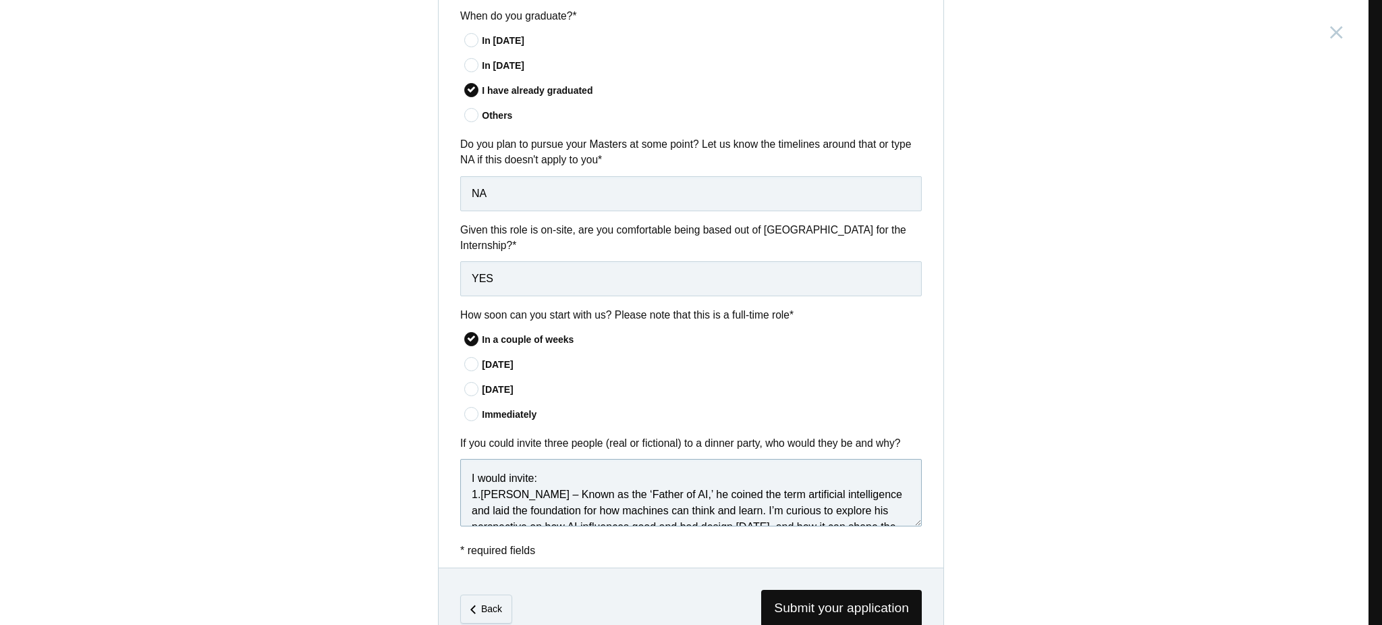
scroll to position [959, 0]
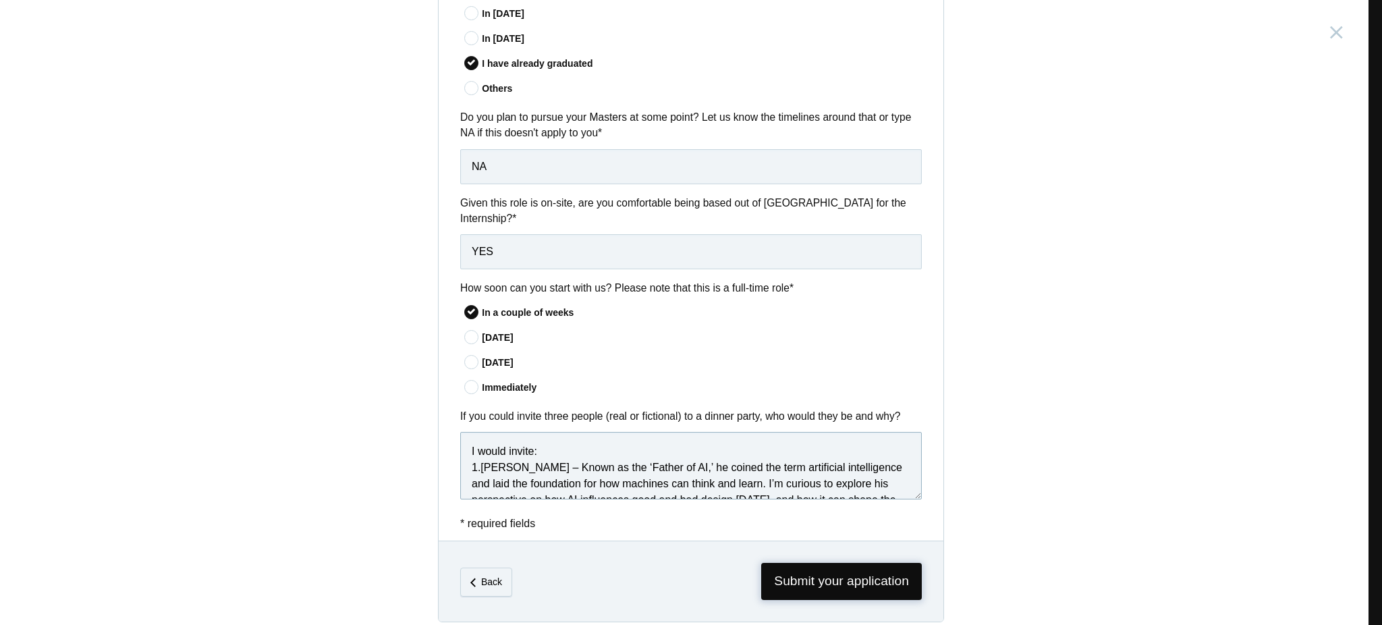
type textarea "I would invite: 1.[PERSON_NAME] – Known as the ‘Father of AI,’ he coined the te…"
click at [826, 583] on span "Submit your application" at bounding box center [841, 581] width 161 height 37
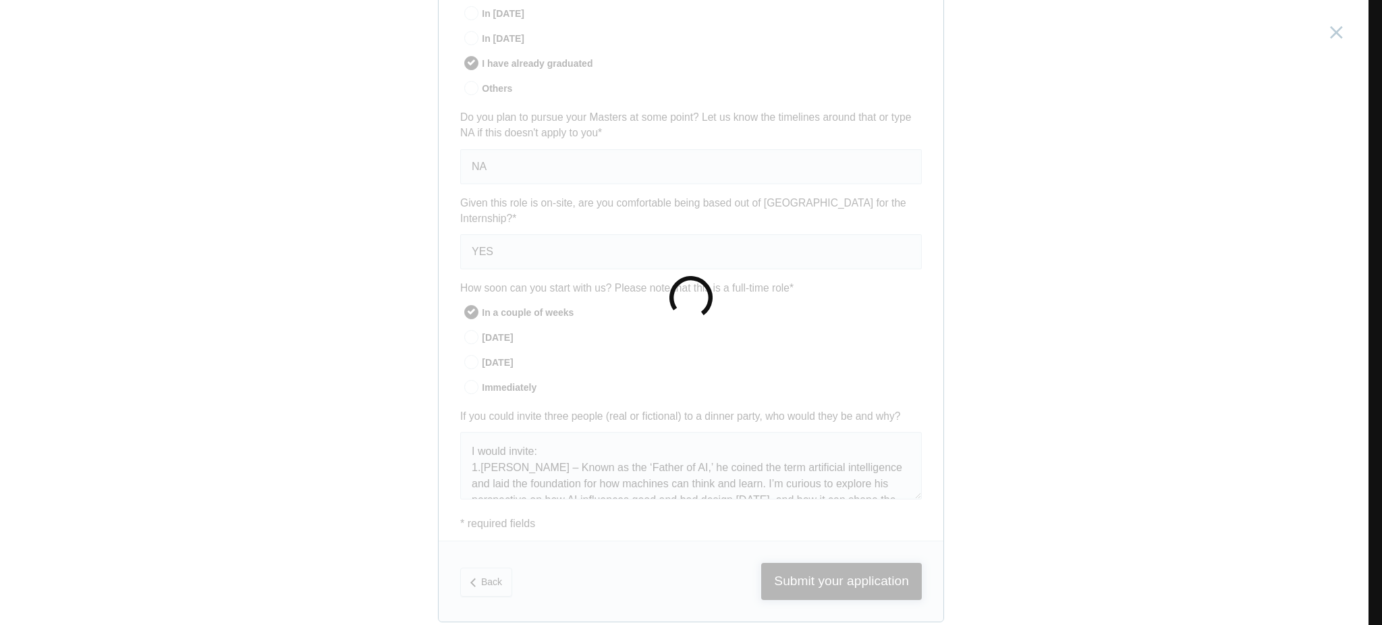
scroll to position [0, 0]
